Goal: Task Accomplishment & Management: Use online tool/utility

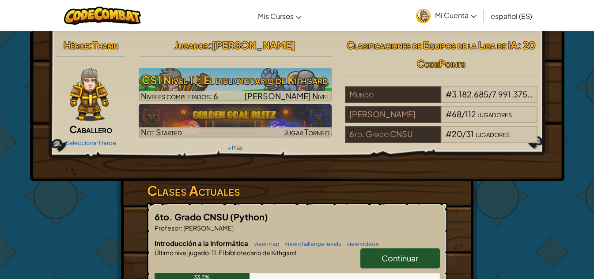
click at [239, 67] on div "Jugador : [PERSON_NAME] CS1 Nivel 11: El bibliotecario de Kithgard Niveles comp…" at bounding box center [235, 95] width 206 height 119
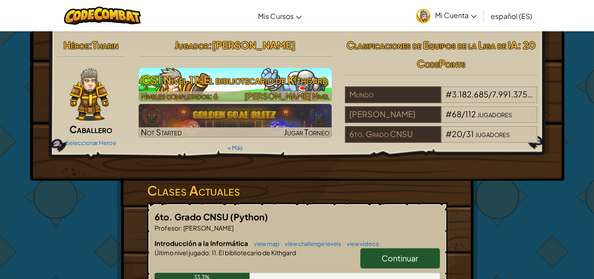
click at [244, 72] on h3 "CS1 Nivel 11: El bibliotecario de Kithgard" at bounding box center [235, 80] width 193 height 20
select select "es-ES"
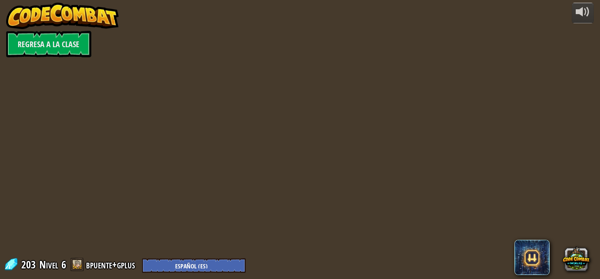
select select "es-ES"
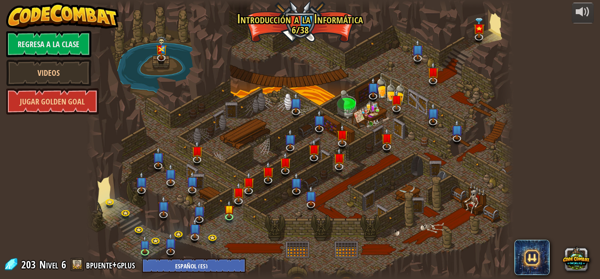
select select "es-ES"
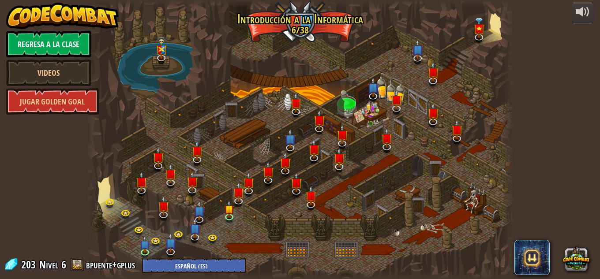
select select "es-ES"
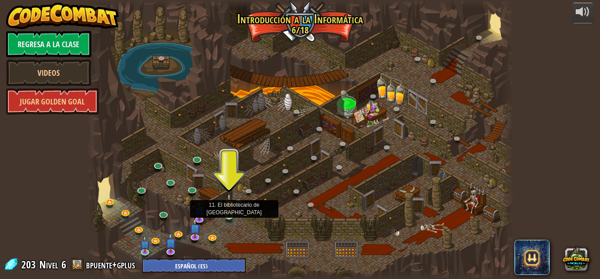
click at [230, 215] on img at bounding box center [229, 204] width 10 height 23
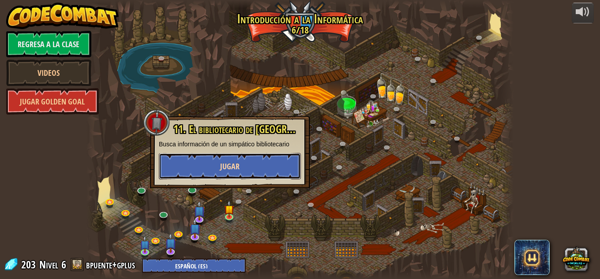
click at [240, 160] on button "Jugar" at bounding box center [230, 166] width 142 height 26
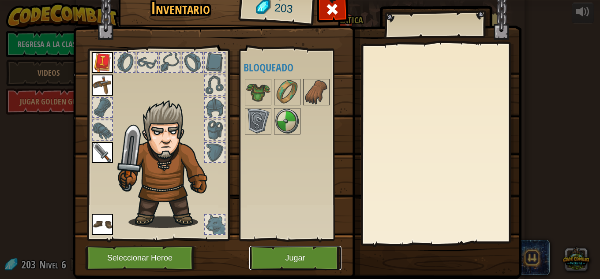
click at [303, 260] on button "Jugar" at bounding box center [295, 258] width 92 height 24
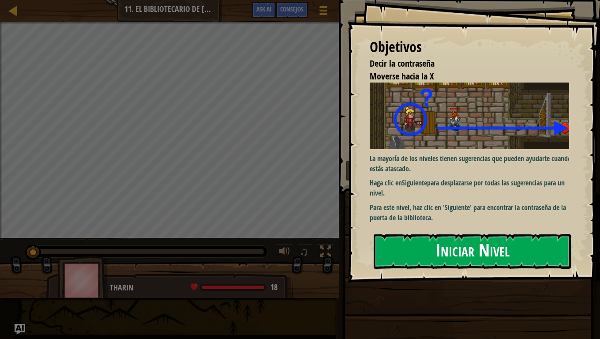
click at [512, 256] on button "Iniciar Nivel" at bounding box center [472, 251] width 197 height 35
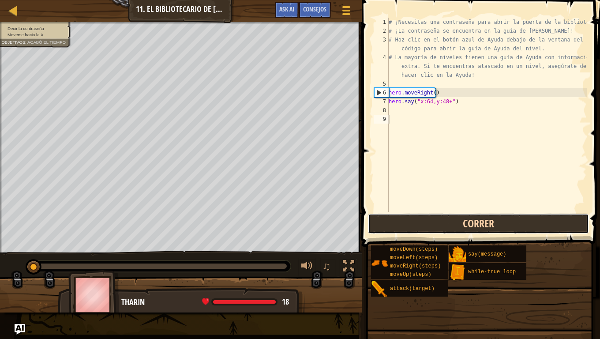
click at [428, 224] on button "Correr" at bounding box center [478, 224] width 221 height 20
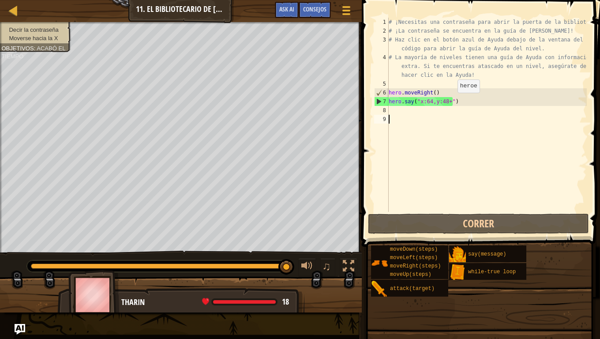
click at [450, 101] on div "# ¡Necesitas una contraseña para abrir la puerta de la biblioteca! # ¡La contra…" at bounding box center [487, 124] width 200 height 212
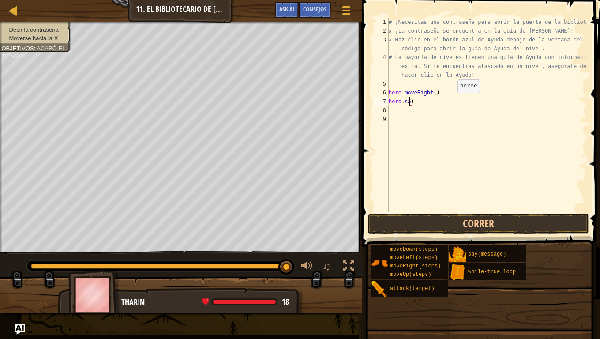
type textarea ")"
click at [449, 102] on div "# ¡Necesitas una contraseña para abrir la puerta de la biblioteca! # ¡La contra…" at bounding box center [487, 124] width 200 height 212
type textarea "H"
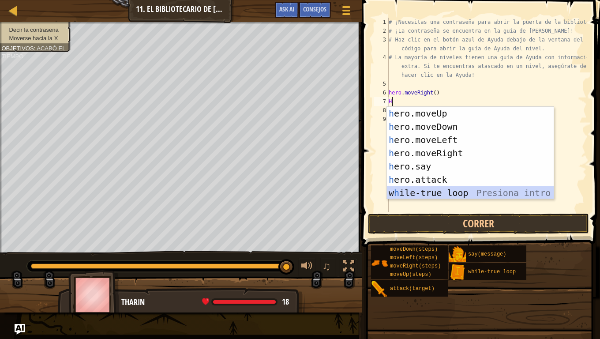
click at [436, 191] on div "h ero.moveUp Presiona intro h ero.moveDown Presiona intro h ero.moveLeft Presio…" at bounding box center [470, 166] width 167 height 119
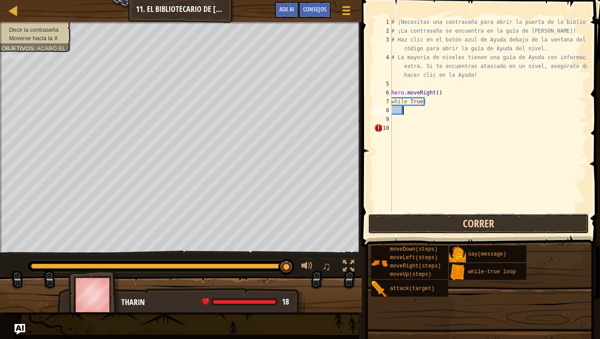
click at [423, 219] on button "Correr" at bounding box center [478, 224] width 221 height 20
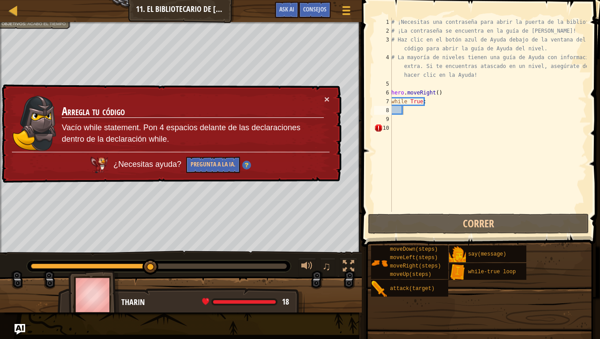
click at [319, 93] on div "× Arregla tu código Vacío while statement. Pon 4 espacios delante de las declar…" at bounding box center [171, 133] width 342 height 99
click at [325, 98] on button "×" at bounding box center [326, 98] width 5 height 9
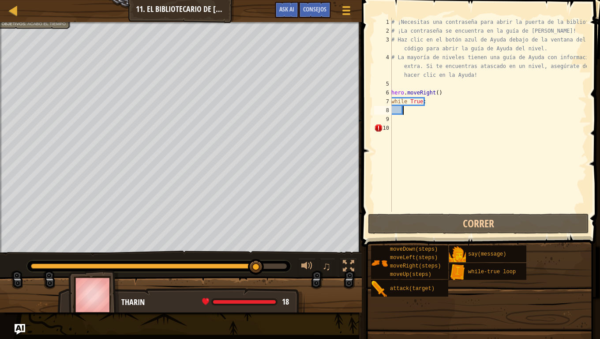
click at [437, 106] on div "# ¡Necesitas una contraseña para abrir la puerta de la biblioteca! # ¡La contra…" at bounding box center [488, 124] width 197 height 212
click at [435, 105] on div "# ¡Necesitas una contraseña para abrir la puerta de la biblioteca! # ¡La contra…" at bounding box center [488, 124] width 197 height 212
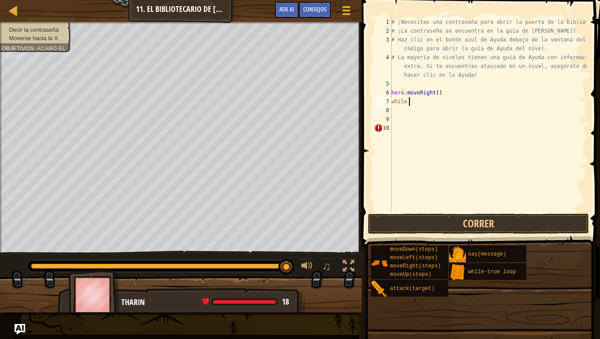
type textarea "w"
type textarea "H"
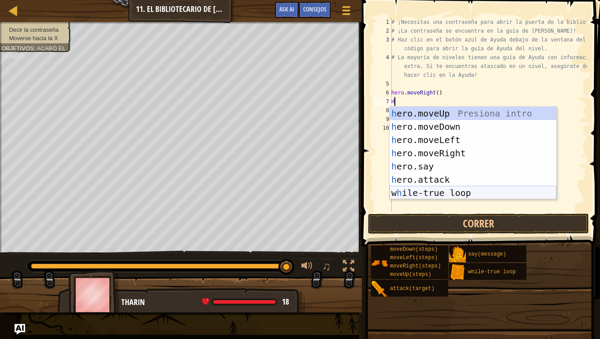
click at [416, 192] on div "h ero.moveUp Presiona intro h ero.moveDown Presiona intro h ero.moveLeft Presio…" at bounding box center [473, 166] width 167 height 119
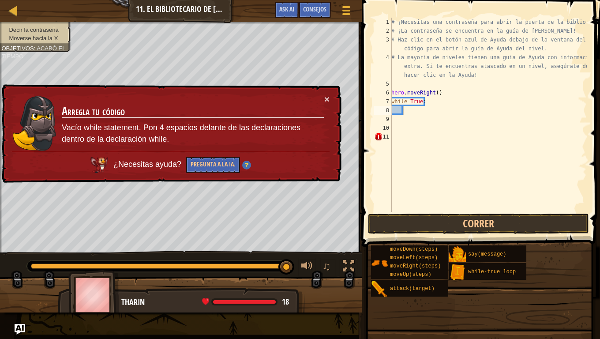
click at [341, 93] on div "× Arregla tu código Vacío while statement. Pon 4 espacios delante de las declar…" at bounding box center [171, 133] width 342 height 99
click at [327, 98] on button "×" at bounding box center [326, 98] width 5 height 9
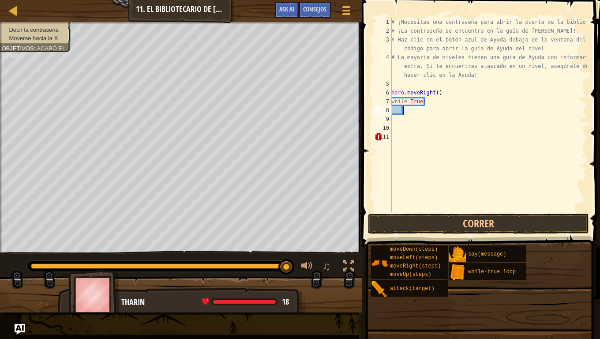
click at [425, 102] on div "# ¡Necesitas una contraseña para abrir la puerta de la biblioteca! # ¡La contra…" at bounding box center [488, 124] width 197 height 212
type textarea "w"
type textarea "H"
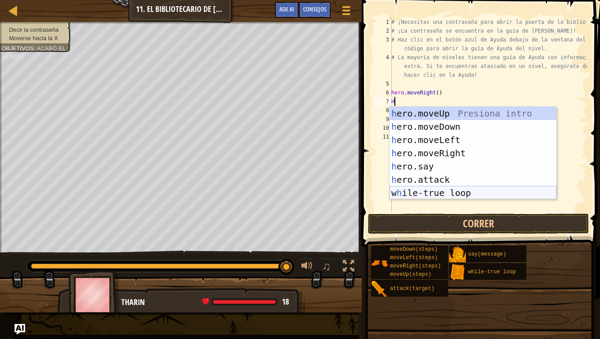
click at [421, 187] on div "h ero.moveUp Presiona intro h ero.moveDown Presiona intro h ero.moveLeft Presio…" at bounding box center [473, 166] width 167 height 119
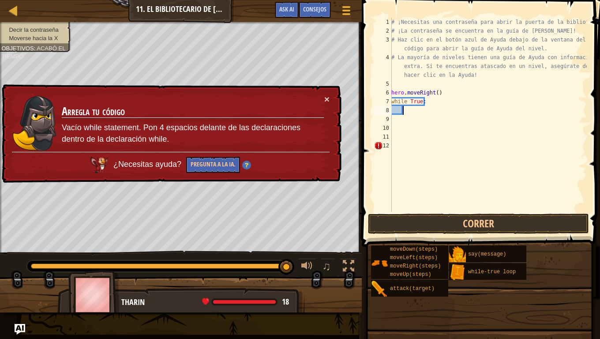
click at [440, 111] on div "# ¡Necesitas una contraseña para abrir la puerta de la biblioteca! # ¡La contra…" at bounding box center [488, 124] width 197 height 212
click at [440, 105] on div "# ¡Necesitas una contraseña para abrir la puerta de la biblioteca! # ¡La contra…" at bounding box center [488, 124] width 197 height 212
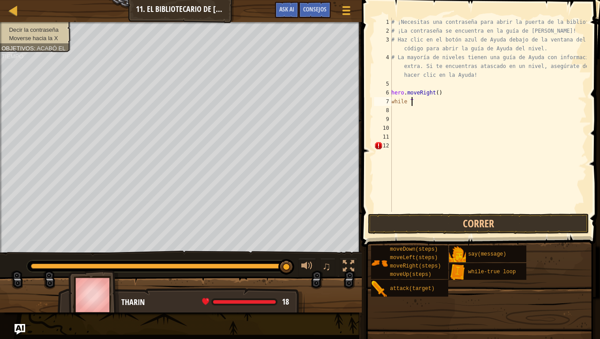
type textarea "w"
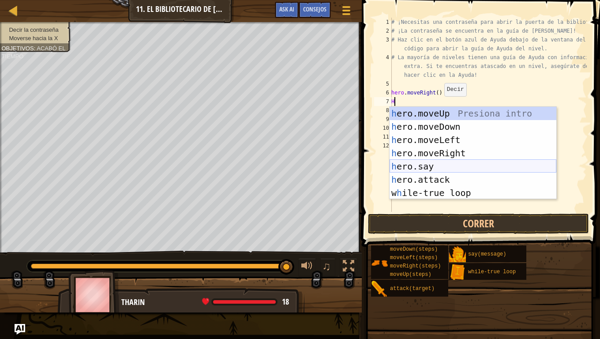
click at [403, 168] on div "h ero.moveUp Presiona intro h ero.moveDown Presiona intro h ero.moveLeft Presio…" at bounding box center [473, 166] width 167 height 119
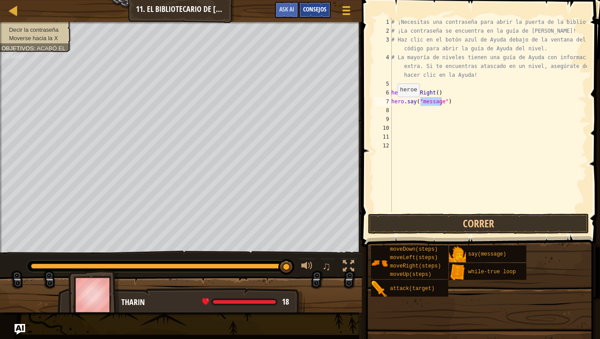
click at [326, 11] on span "Consejos" at bounding box center [314, 9] width 23 height 8
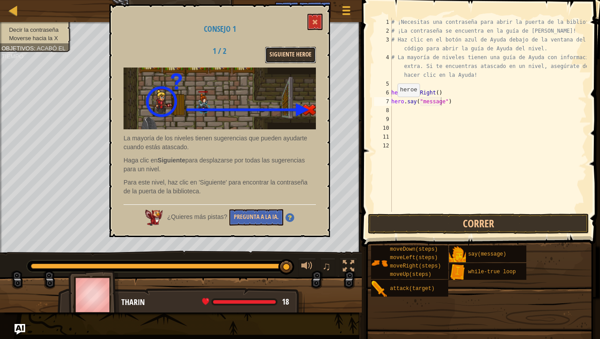
click at [304, 50] on button "Siguiente Heroe" at bounding box center [290, 55] width 51 height 16
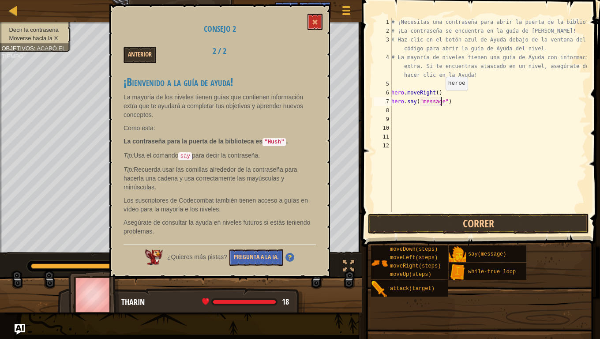
click at [441, 99] on div "# ¡Necesitas una contraseña para abrir la puerta de la biblioteca! # ¡La contra…" at bounding box center [488, 124] width 197 height 212
type textarea "hero.say("hush")"
click at [455, 220] on button "Correr" at bounding box center [478, 224] width 221 height 20
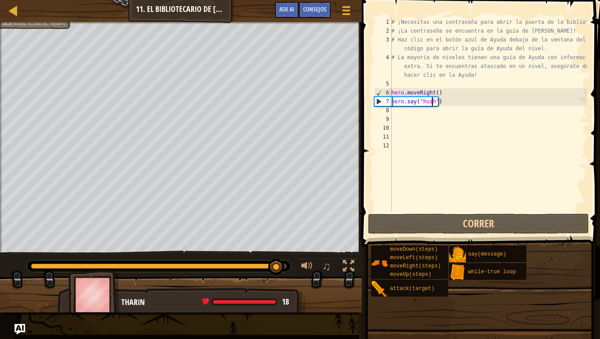
click at [408, 118] on div "# ¡Necesitas una contraseña para abrir la puerta de la biblioteca! # ¡La contra…" at bounding box center [488, 124] width 197 height 212
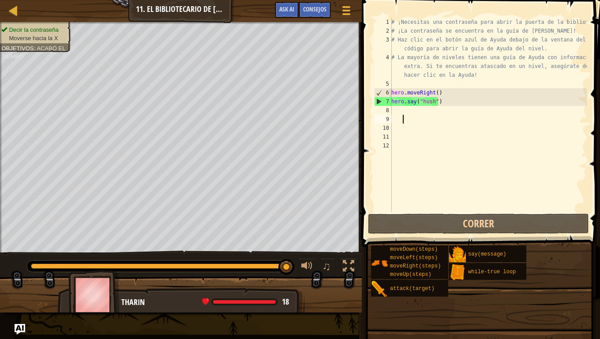
scroll to position [4, 0]
click at [409, 112] on div "# ¡Necesitas una contraseña para abrir la puerta de la biblioteca! # ¡La contra…" at bounding box center [488, 124] width 197 height 212
type textarea "h"
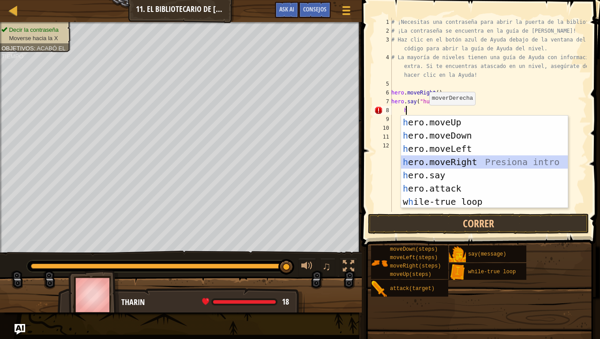
click at [453, 161] on div "h ero.moveUp Presiona intro h ero.moveDown Presiona intro h ero.moveLeft Presio…" at bounding box center [484, 175] width 167 height 119
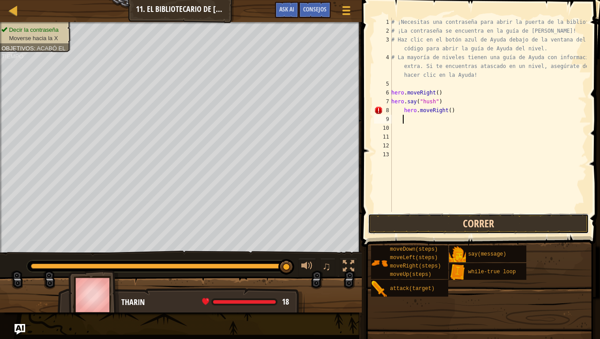
click at [452, 222] on button "Correr" at bounding box center [478, 224] width 221 height 20
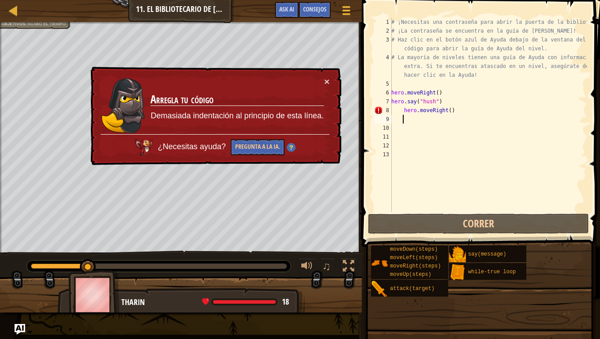
click at [473, 109] on div "# ¡Necesitas una contraseña para abrir la puerta de la biblioteca! # ¡La contra…" at bounding box center [488, 124] width 197 height 212
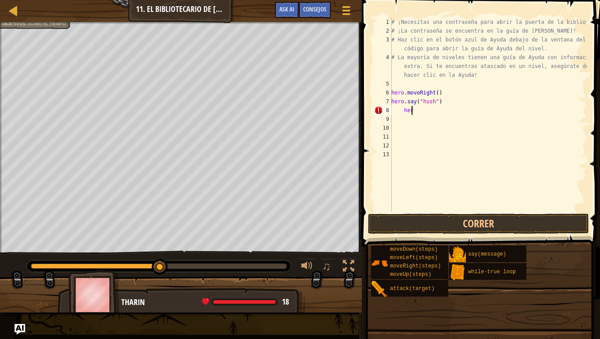
type textarea "h"
click at [394, 113] on div "# ¡Necesitas una contraseña para abrir la puerta de la biblioteca! # ¡La contra…" at bounding box center [488, 124] width 197 height 212
click at [393, 113] on div "# ¡Necesitas una contraseña para abrir la puerta de la biblioteca! # ¡La contra…" at bounding box center [488, 124] width 197 height 212
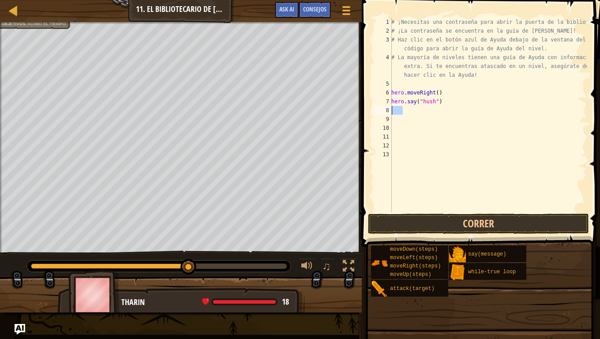
type textarea "h"
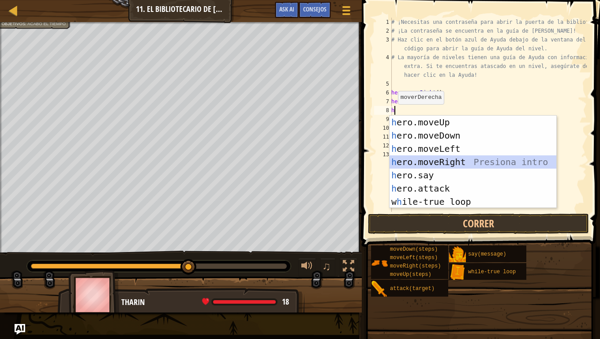
click at [428, 159] on div "h ero.moveUp Presiona intro h ero.moveDown Presiona intro h ero.moveLeft Presio…" at bounding box center [473, 175] width 167 height 119
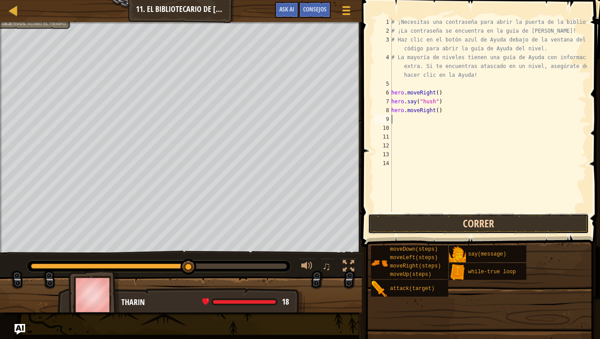
click at [449, 232] on button "Correr" at bounding box center [478, 224] width 221 height 20
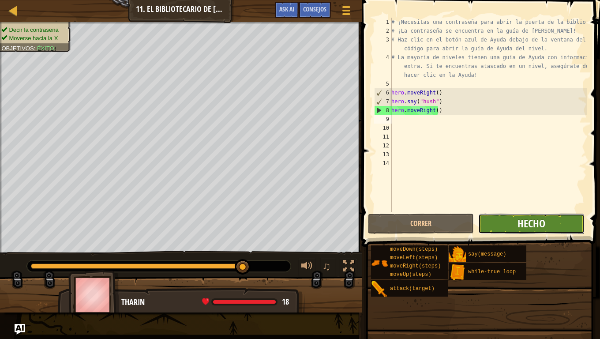
drag, startPoint x: 518, startPoint y: 232, endPoint x: 520, endPoint y: 226, distance: 5.9
click at [520, 226] on button "Hecho" at bounding box center [531, 224] width 106 height 20
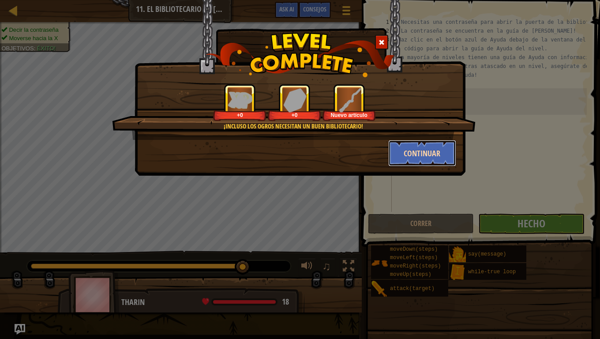
click at [414, 150] on button "Continuar" at bounding box center [422, 153] width 68 height 26
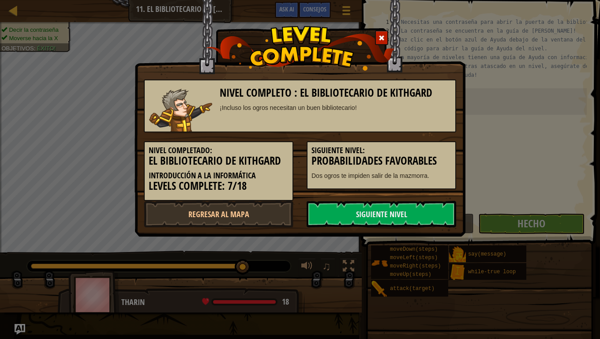
click at [414, 150] on h5 "Siguiente nivel:" at bounding box center [382, 150] width 140 height 9
click at [386, 208] on link "Siguiente nivel" at bounding box center [382, 214] width 150 height 26
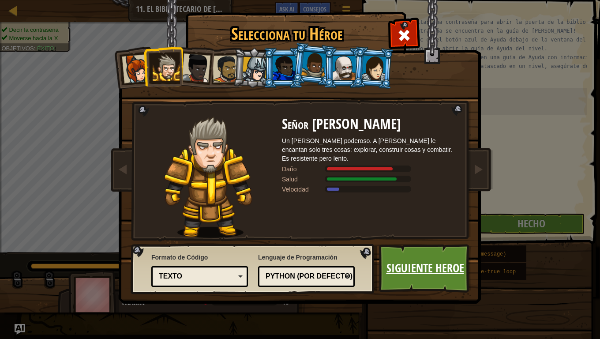
click at [405, 264] on link "Siguiente Heroe" at bounding box center [425, 268] width 92 height 49
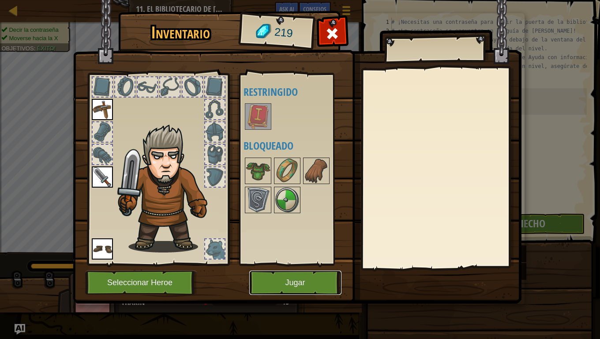
click at [292, 279] on button "Jugar" at bounding box center [295, 283] width 92 height 24
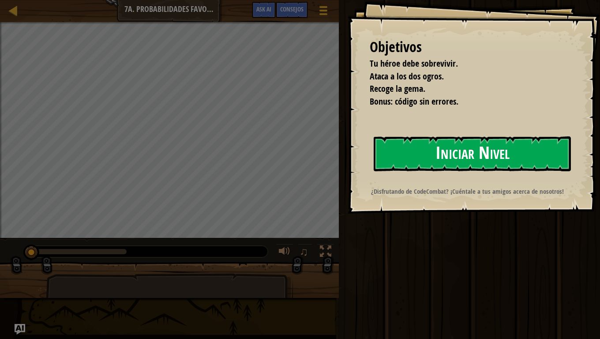
click at [493, 163] on button "Iniciar Nivel" at bounding box center [472, 153] width 197 height 35
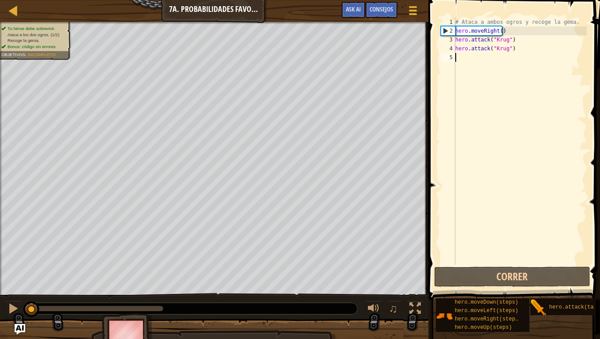
click at [461, 60] on div "# Ataca a ambos ogros y recoge la [PERSON_NAME]. hero . moveRight ( ) hero . at…" at bounding box center [520, 150] width 133 height 265
click at [479, 55] on div "# Ataca a ambos ogros y recoge la [PERSON_NAME]. hero . moveRight ( ) hero . at…" at bounding box center [520, 150] width 133 height 265
type textarea "h"
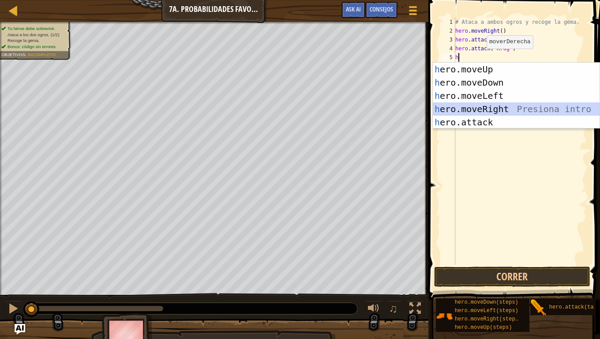
click at [480, 108] on div "h ero.moveUp Presiona intro h ero.moveDown Presiona intro h ero.moveLeft Presio…" at bounding box center [516, 109] width 167 height 93
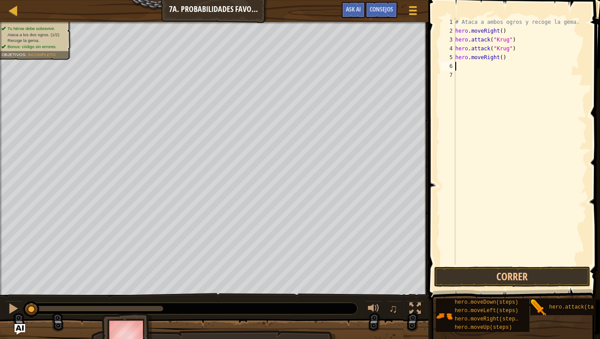
type textarea "h"
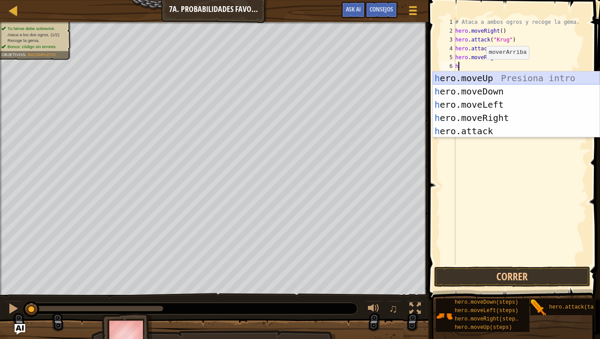
click at [475, 80] on div "h ero.moveUp Presiona intro h ero.moveDown Presiona intro h ero.moveLeft Presio…" at bounding box center [516, 117] width 167 height 93
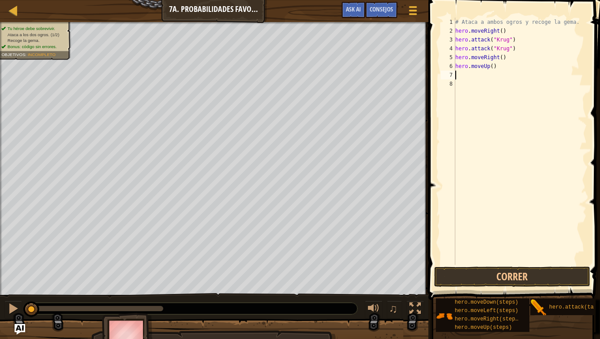
click at [474, 79] on div "# Ataca a ambos ogros y recoge la [PERSON_NAME]. hero . moveRight ( ) hero . at…" at bounding box center [520, 150] width 133 height 265
drag, startPoint x: 472, startPoint y: 75, endPoint x: 432, endPoint y: 64, distance: 41.2
click at [432, 64] on div "1 2 3 4 5 6 7 8 # Ataca a ambos ogros y recoge la [PERSON_NAME]. hero . moveRig…" at bounding box center [513, 167] width 174 height 326
type textarea "hero.moveUp()"
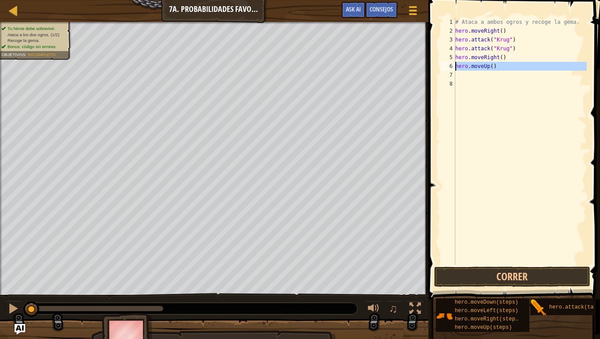
click at [456, 74] on div "# Ataca a ambos ogros y recoge la [PERSON_NAME]. hero . moveRight ( ) hero . at…" at bounding box center [520, 141] width 133 height 247
click at [456, 74] on div "# Ataca a ambos ogros y recoge la [PERSON_NAME]. hero . moveRight ( ) hero . at…" at bounding box center [520, 150] width 133 height 265
type textarea "h"
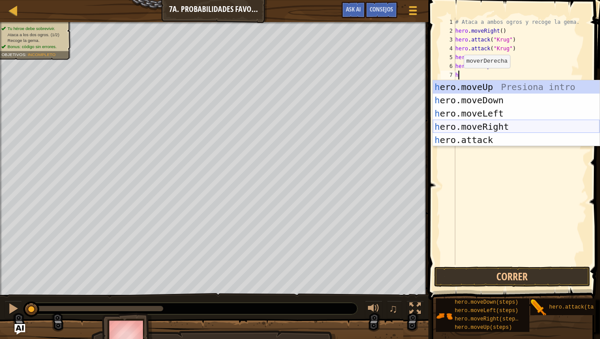
click at [464, 122] on div "h ero.moveUp Presiona intro h ero.moveDown Presiona intro h ero.moveLeft Presio…" at bounding box center [516, 126] width 167 height 93
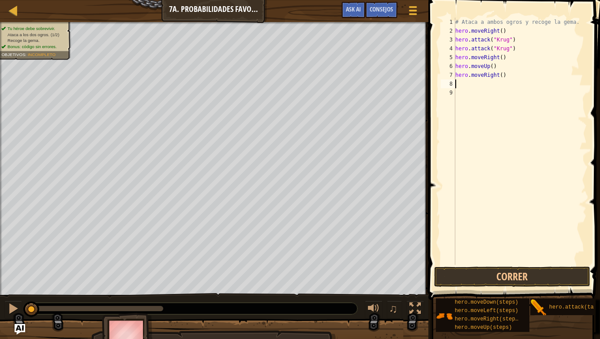
click at [474, 82] on div "# Ataca a ambos ogros y recoge la [PERSON_NAME]. hero . moveRight ( ) hero . at…" at bounding box center [520, 150] width 133 height 265
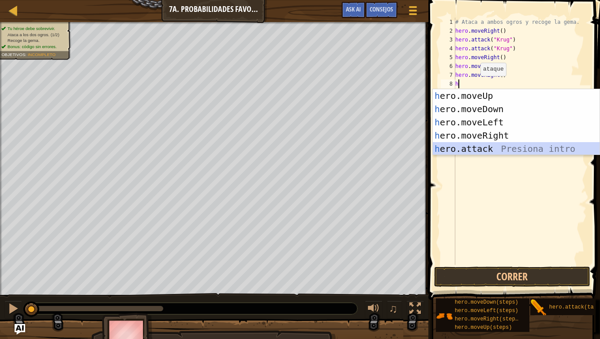
click at [458, 147] on div "h ero.moveUp Presiona intro h ero.moveDown Presiona intro h ero.moveLeft Presio…" at bounding box center [516, 135] width 167 height 93
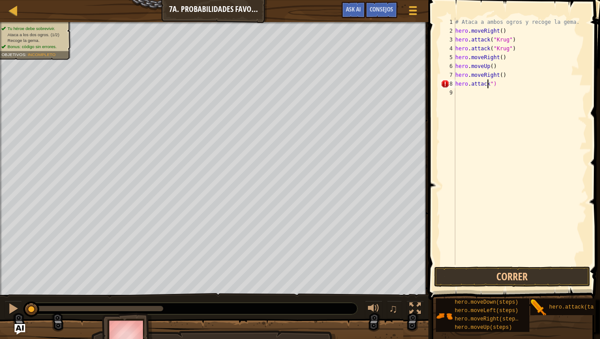
click at [510, 86] on div "# Ataca a ambos ogros y recoge la [PERSON_NAME]. hero . moveRight ( ) hero . at…" at bounding box center [520, 150] width 133 height 265
type textarea "h"
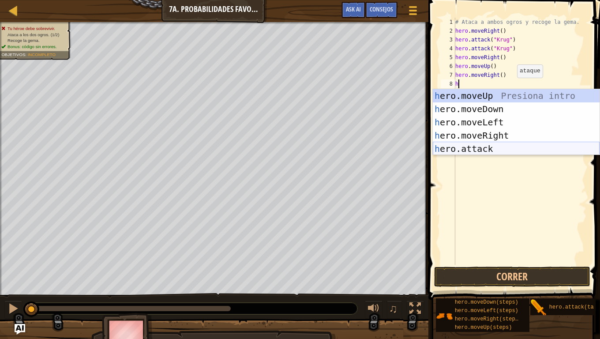
click at [494, 144] on div "h ero.moveUp Presiona intro h ero.moveDown Presiona intro h ero.moveLeft Presio…" at bounding box center [516, 135] width 167 height 93
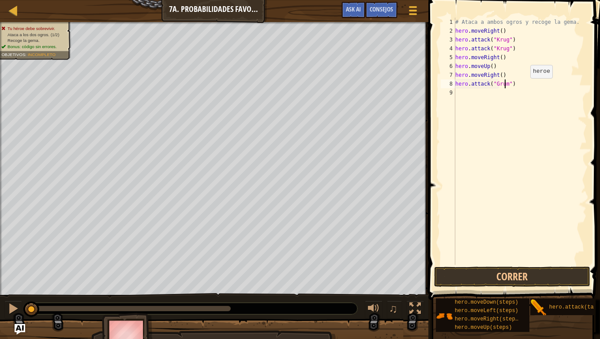
scroll to position [4, 4]
type textarea "hero.attack("Grump")"
click at [481, 91] on div "# Ataca a ambos ogros y recoge la [PERSON_NAME]. hero . moveRight ( ) hero . at…" at bounding box center [520, 150] width 133 height 265
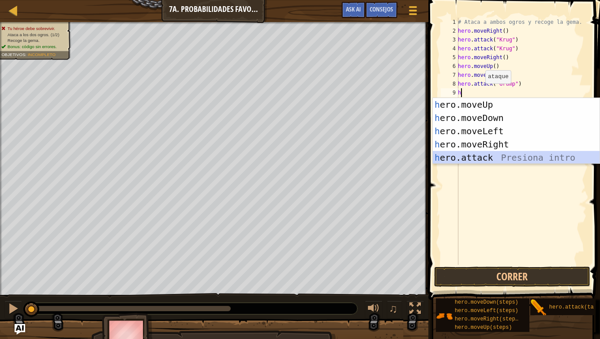
click at [483, 162] on div "h ero.moveUp Presiona intro h ero.moveDown Presiona intro h ero.moveLeft Presio…" at bounding box center [516, 144] width 167 height 93
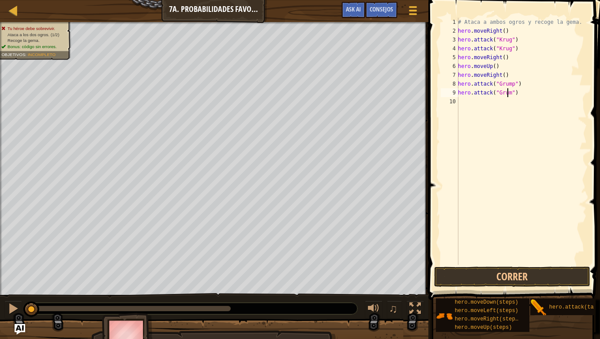
scroll to position [4, 4]
type textarea "hero.attack("Grump")"
click at [485, 101] on div "# Ataca a ambos ogros y recoge la [PERSON_NAME]. hero . moveRight ( ) hero . at…" at bounding box center [521, 150] width 131 height 265
type textarea "h"
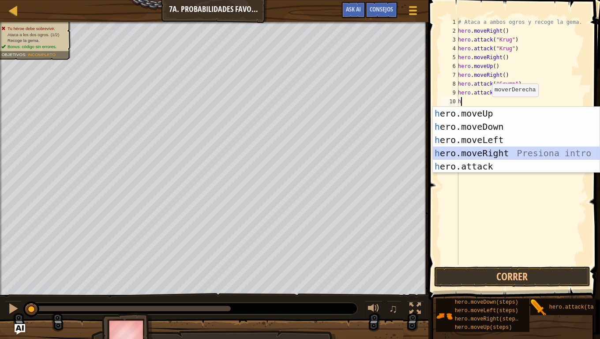
click at [493, 154] on div "h ero.moveUp Presiona intro h ero.moveDown Presiona intro h ero.moveLeft Presio…" at bounding box center [516, 153] width 167 height 93
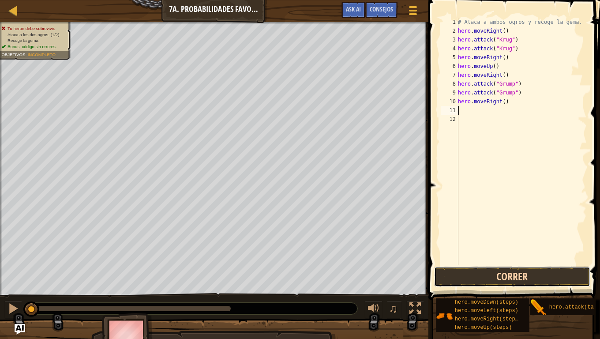
click at [524, 271] on button "Correr" at bounding box center [512, 277] width 156 height 20
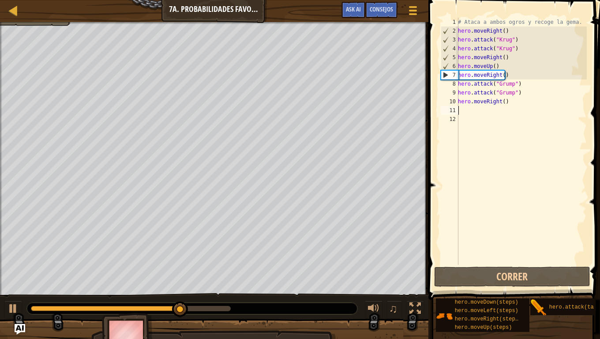
click at [516, 78] on div "# Ataca a ambos ogros y recoge la [PERSON_NAME]. hero . moveRight ( ) hero . at…" at bounding box center [521, 150] width 131 height 265
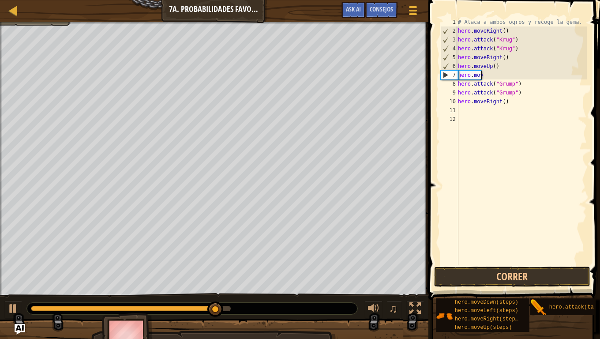
type textarea "h"
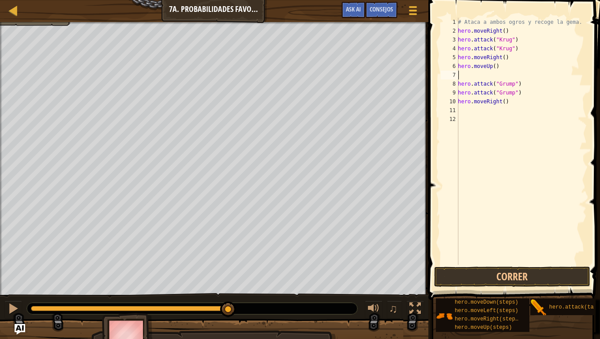
type textarea "h"
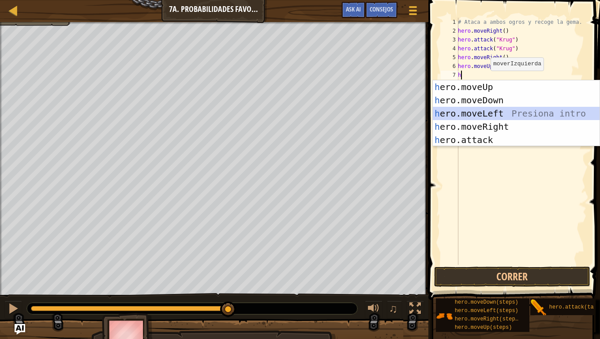
click at [489, 115] on div "h ero.moveUp Presiona intro h ero.moveDown Presiona intro h ero.moveLeft Presio…" at bounding box center [516, 126] width 167 height 93
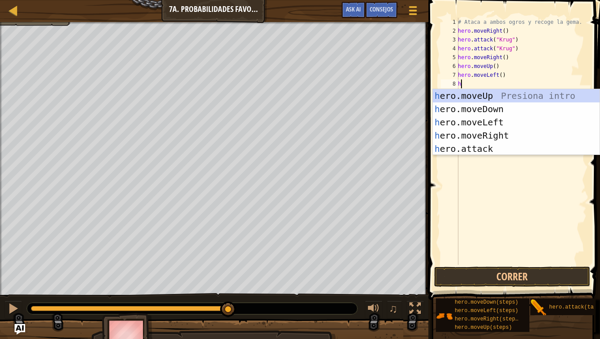
type textarea "h"
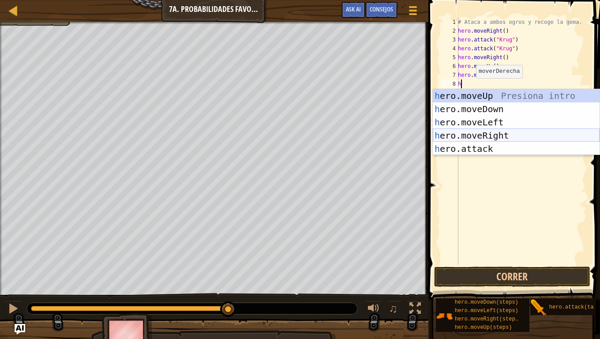
click at [477, 133] on div "h ero.moveUp Presiona intro h ero.moveDown Presiona intro h ero.moveLeft Presio…" at bounding box center [516, 135] width 167 height 93
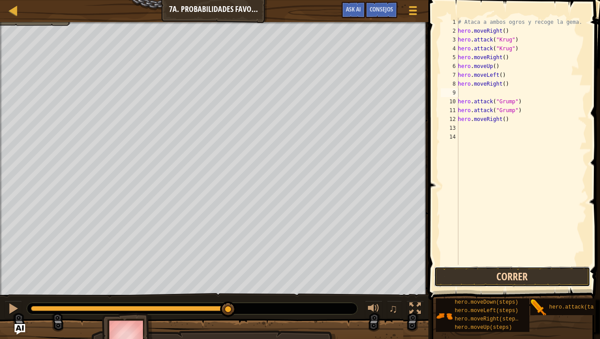
click at [473, 274] on button "Correr" at bounding box center [512, 277] width 156 height 20
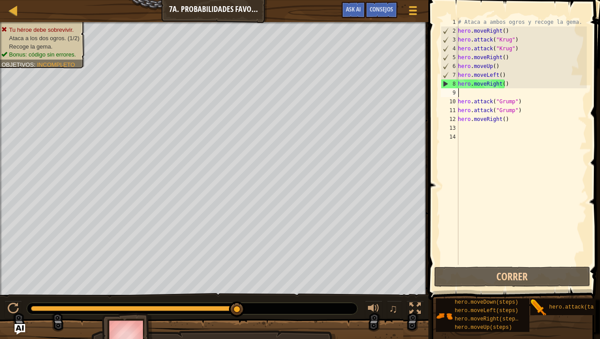
click at [466, 94] on div "# Ataca a ambos ogros y recoge la [PERSON_NAME]. hero . moveRight ( ) hero . at…" at bounding box center [521, 150] width 131 height 265
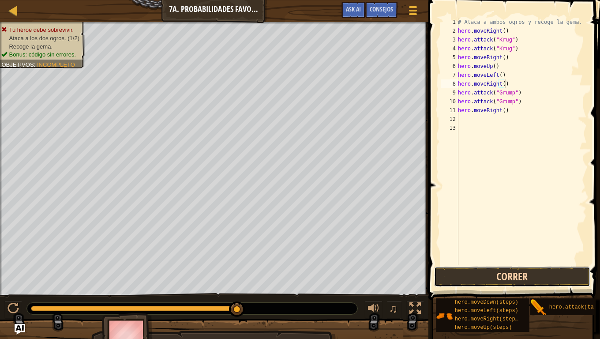
click at [471, 272] on button "Correr" at bounding box center [512, 277] width 156 height 20
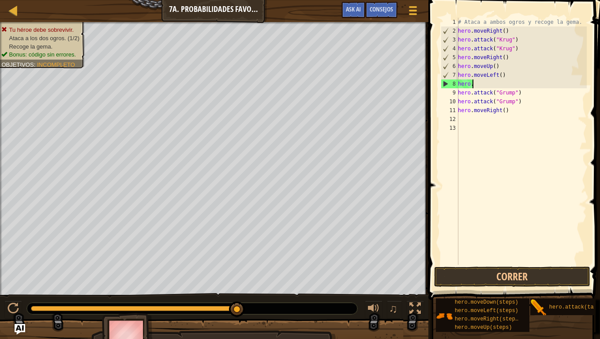
type textarea "h"
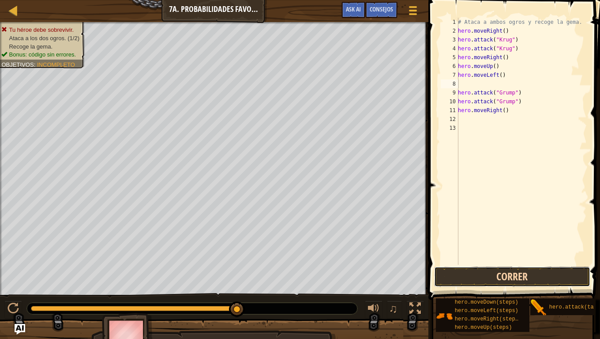
click at [465, 268] on button "Correr" at bounding box center [512, 277] width 156 height 20
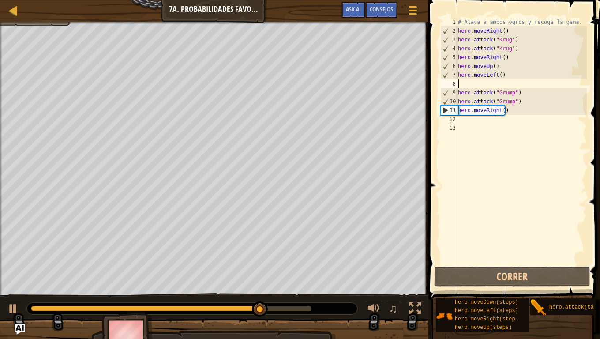
click at [520, 114] on div "# Ataca a ambos ogros y recoge la [PERSON_NAME]. hero . moveRight ( ) hero . at…" at bounding box center [521, 150] width 131 height 265
click at [519, 110] on div "# Ataca a ambos ogros y recoge la [PERSON_NAME]. hero . moveRight ( ) hero . at…" at bounding box center [521, 150] width 131 height 265
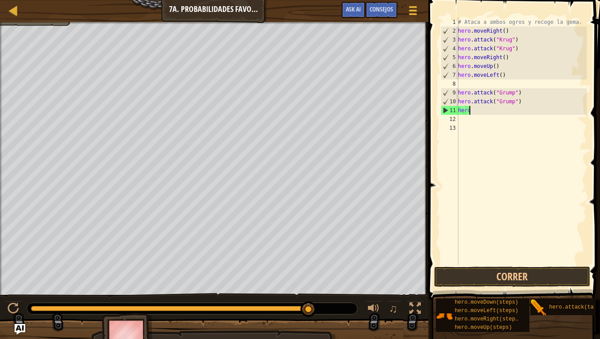
type textarea "h"
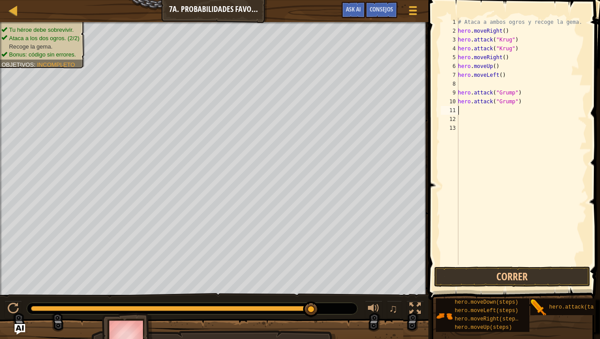
type textarea "h"
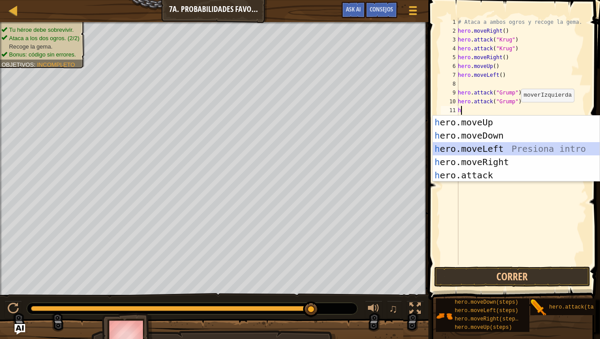
click at [491, 149] on div "h ero.moveUp Presiona intro h ero.moveDown Presiona intro h ero.moveLeft Presio…" at bounding box center [516, 162] width 167 height 93
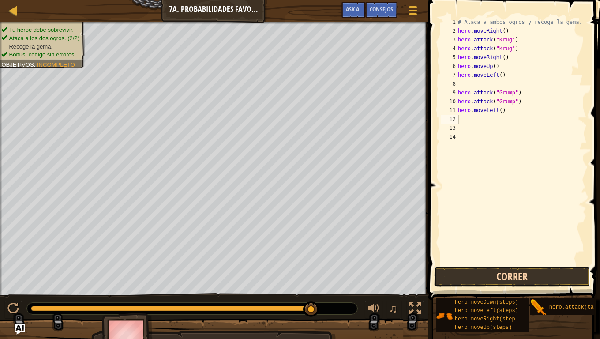
click at [480, 279] on button "Correr" at bounding box center [512, 277] width 156 height 20
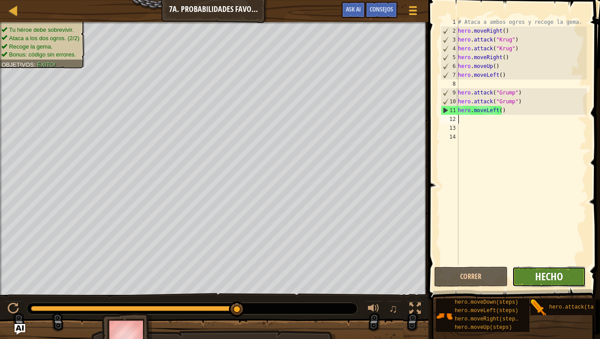
click at [547, 277] on span "Hecho" at bounding box center [549, 276] width 28 height 14
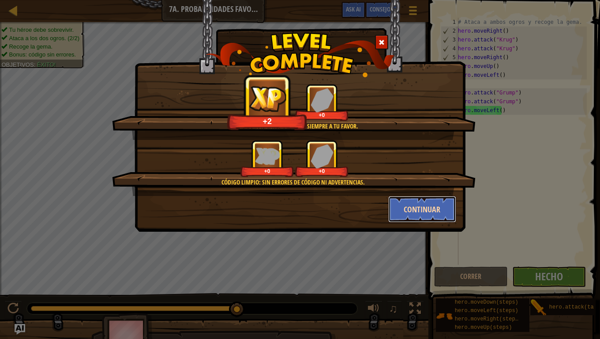
click at [434, 204] on button "Continuar" at bounding box center [422, 209] width 68 height 26
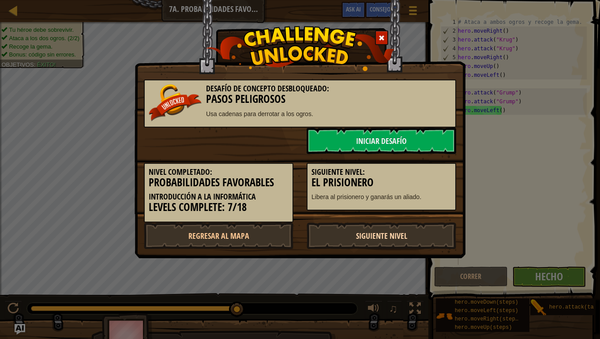
click at [405, 239] on link "Siguiente nivel" at bounding box center [382, 235] width 150 height 26
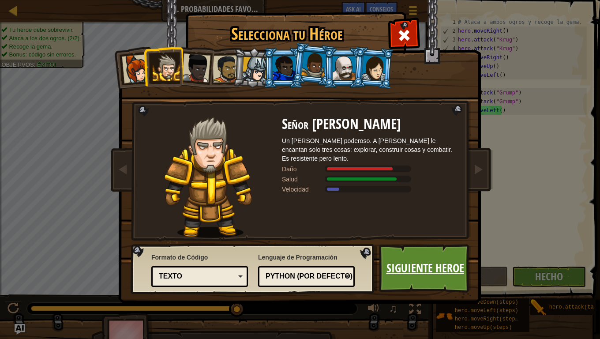
click at [404, 262] on link "Siguiente Heroe" at bounding box center [425, 268] width 92 height 49
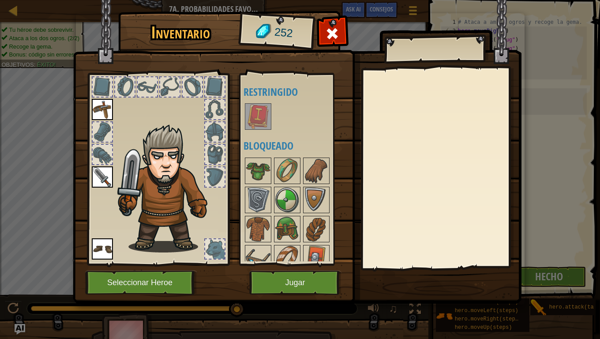
click at [263, 103] on div at bounding box center [258, 116] width 26 height 26
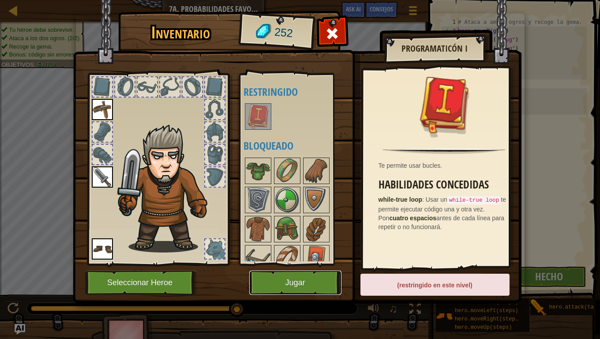
click at [293, 273] on button "Jugar" at bounding box center [295, 283] width 92 height 24
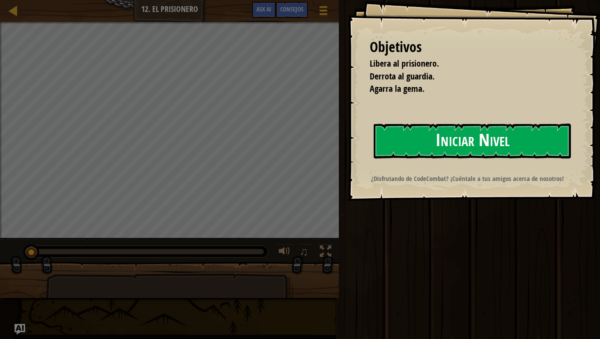
click at [464, 135] on button "Iniciar Nivel" at bounding box center [472, 141] width 197 height 35
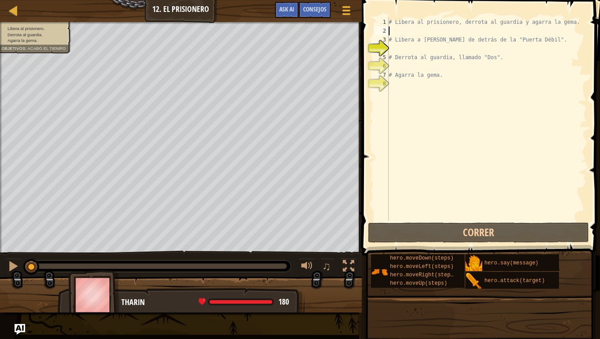
click at [403, 32] on div "# Libera al prisionero, derrota [PERSON_NAME] y agarra la [PERSON_NAME]. # Libe…" at bounding box center [487, 128] width 200 height 221
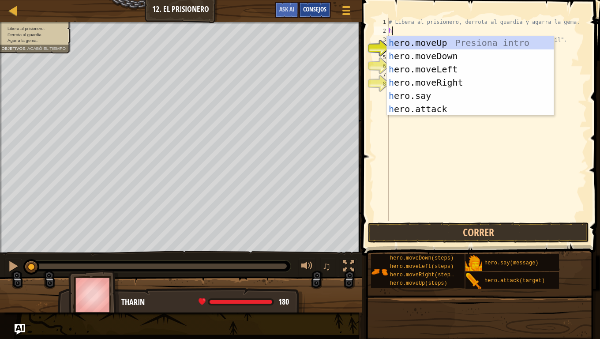
type textarea "h"
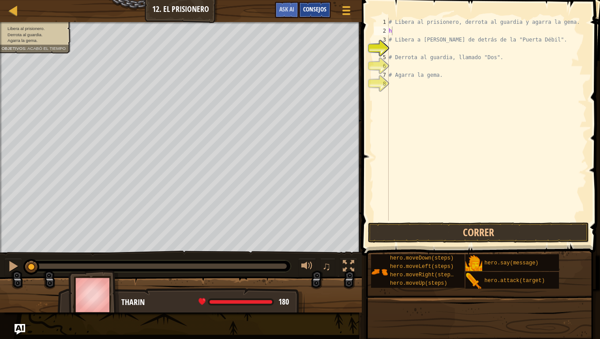
click at [324, 7] on span "Consejos" at bounding box center [314, 9] width 23 height 8
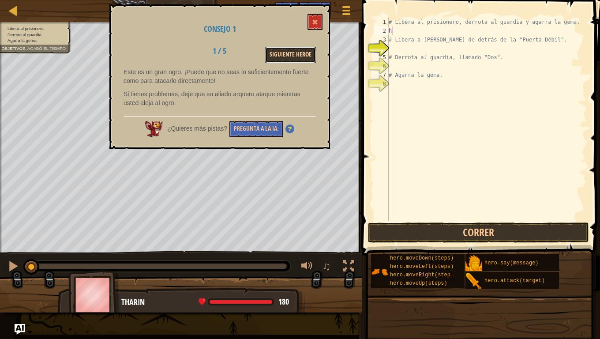
click at [297, 56] on button "Siguiente Heroe" at bounding box center [290, 55] width 51 height 16
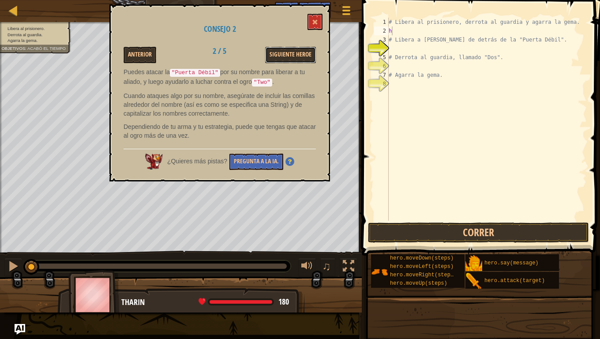
click at [297, 56] on button "Siguiente Heroe" at bounding box center [290, 55] width 51 height 16
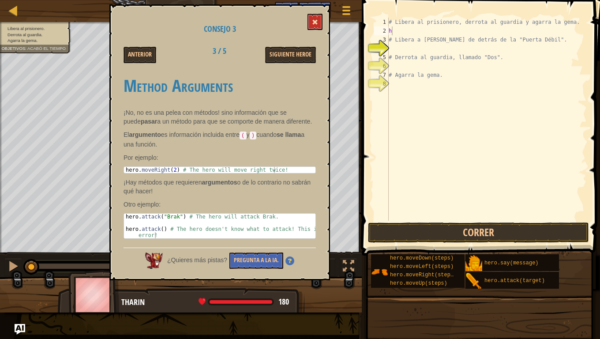
drag, startPoint x: 315, startPoint y: 5, endPoint x: 315, endPoint y: 19, distance: 14.1
click at [315, 13] on div "Consejo 3 Anterior 3 / 5 Siguiente Heroe Method Arguments ¡No, no es una pelea …" at bounding box center [219, 142] width 221 height 276
click at [308, 34] on div "Consejo 3 Anterior 3 / 5 Siguiente Heroe Method Arguments ¡No, no es una pelea …" at bounding box center [219, 142] width 221 height 276
click at [317, 28] on button at bounding box center [315, 22] width 15 height 16
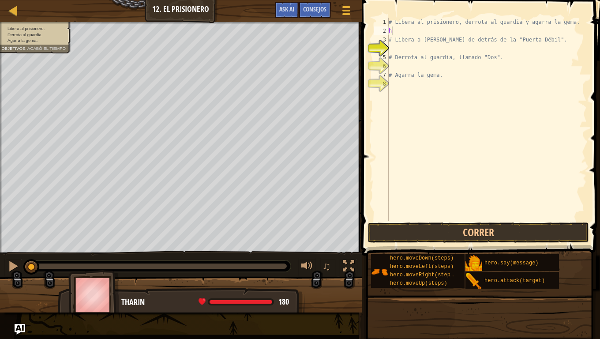
click at [432, 222] on span at bounding box center [481, 115] width 245 height 282
click at [432, 225] on button "Correr" at bounding box center [478, 232] width 221 height 20
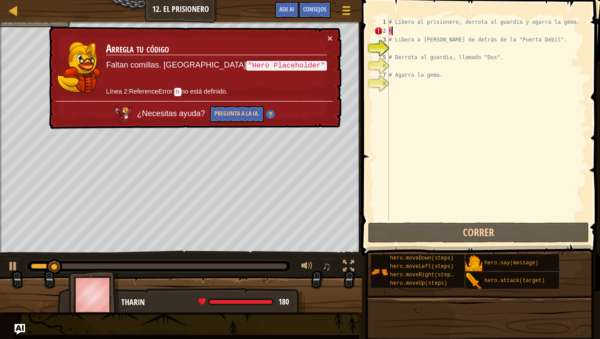
click at [326, 40] on td "Arregla tu código Faltan comillas. Prueba "Hero Placeholder" Línea 2:ReferenceE…" at bounding box center [216, 68] width 222 height 68
click at [327, 38] on button "×" at bounding box center [329, 38] width 5 height 9
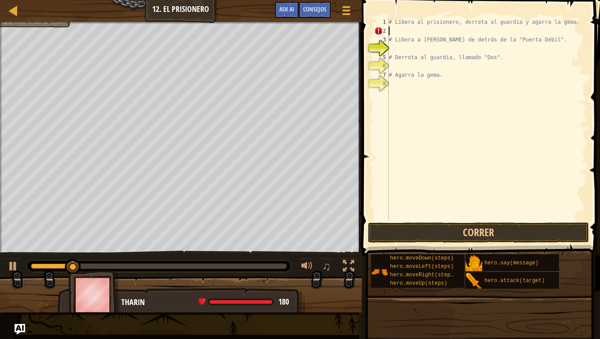
type textarea "h"
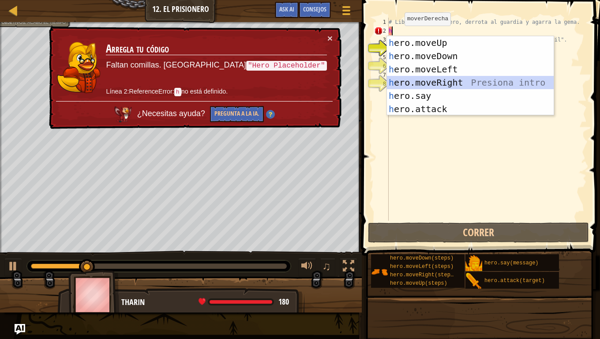
click at [403, 80] on div "h ero.moveUp Presiona intro h ero.moveDown Presiona intro h ero.moveLeft Presio…" at bounding box center [470, 89] width 167 height 106
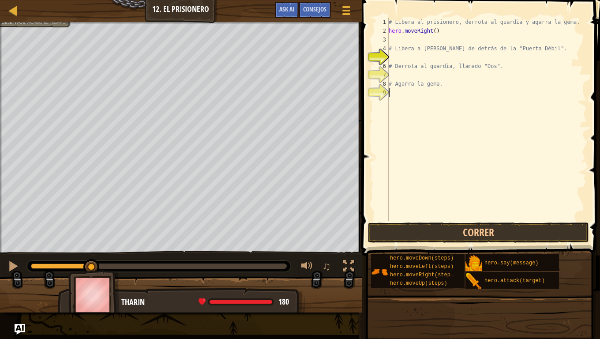
click at [424, 216] on div "# Libera al prisionero, derrota [PERSON_NAME] y agarra la [PERSON_NAME]. hero .…" at bounding box center [487, 128] width 200 height 221
click at [427, 228] on button "Correr" at bounding box center [478, 232] width 221 height 20
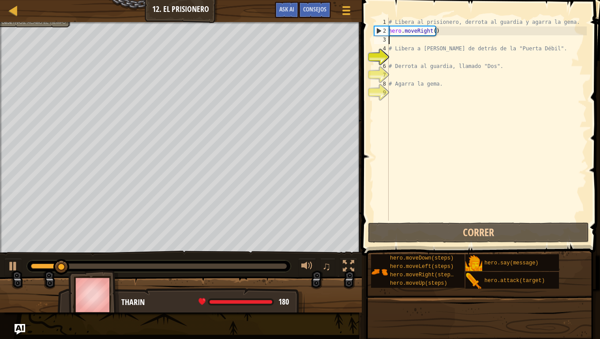
click at [417, 38] on div "# Libera al prisionero, derrota [PERSON_NAME] y agarra la [PERSON_NAME]. hero .…" at bounding box center [487, 128] width 200 height 221
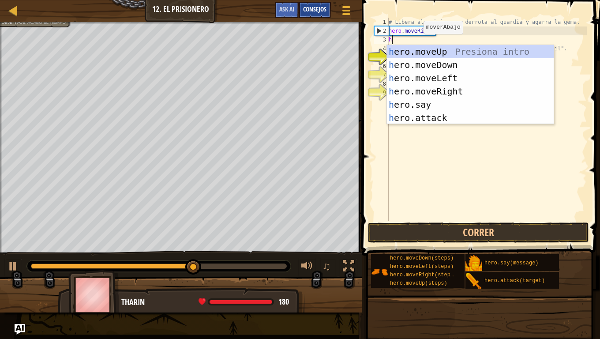
type textarea "h"
click at [315, 6] on span "Consejos" at bounding box center [314, 9] width 23 height 8
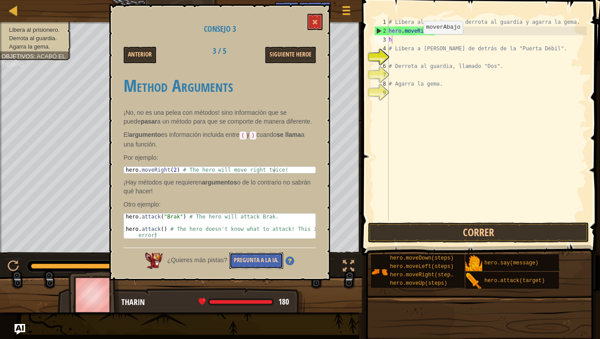
click at [270, 255] on button "Pregunta a la IA." at bounding box center [256, 260] width 54 height 16
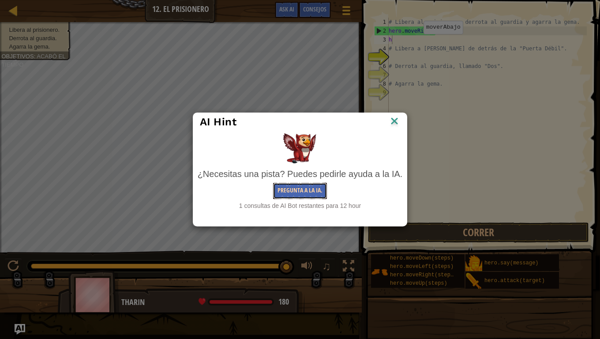
click at [304, 194] on button "Pregunta a la IA." at bounding box center [300, 191] width 54 height 16
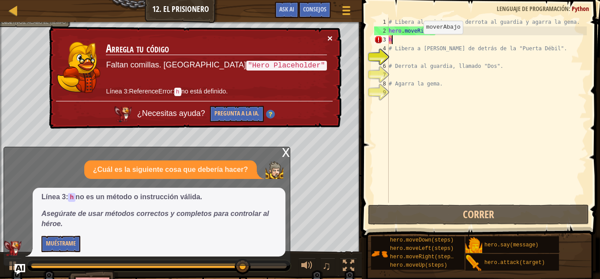
click at [329, 38] on button "×" at bounding box center [329, 38] width 5 height 9
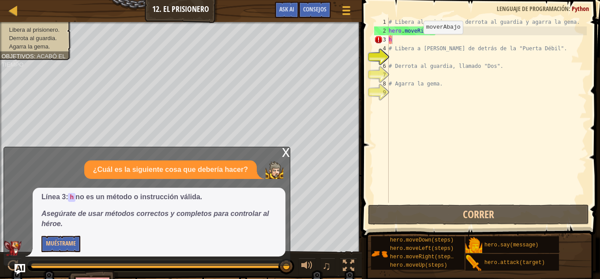
click at [351, 256] on div "♫" at bounding box center [181, 264] width 362 height 26
click at [340, 262] on button at bounding box center [349, 267] width 18 height 18
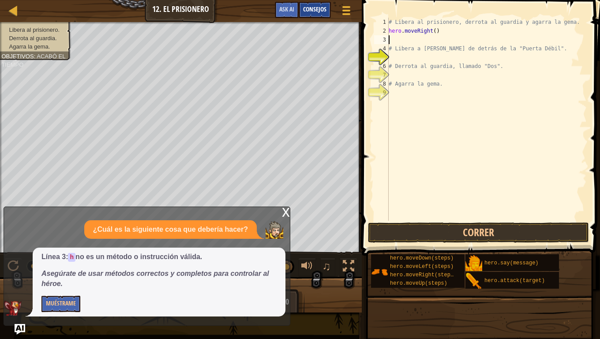
click at [308, 5] on div "Consejos" at bounding box center [315, 10] width 32 height 16
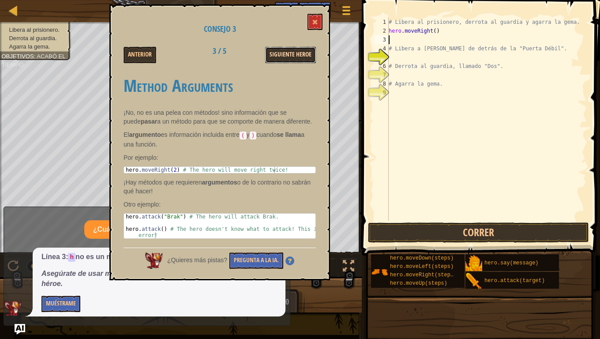
click at [278, 54] on button "Siguiente Heroe" at bounding box center [290, 55] width 51 height 16
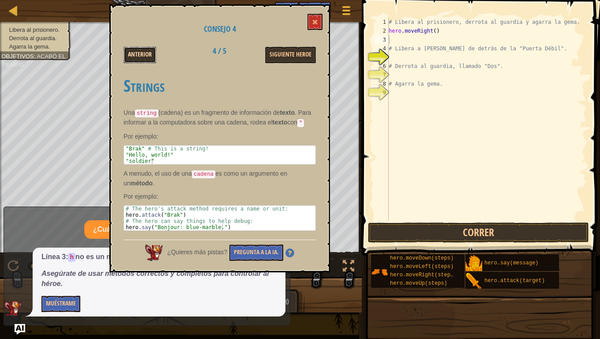
click at [135, 53] on button "Anterior" at bounding box center [140, 55] width 33 height 16
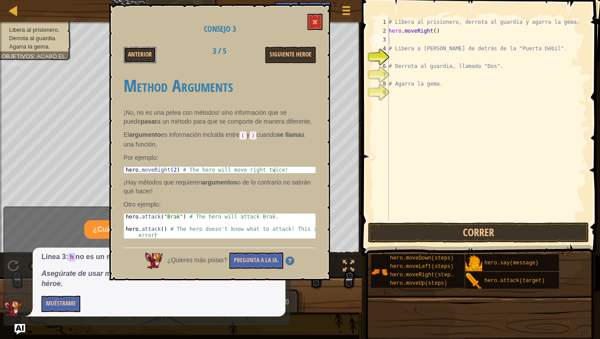
click at [135, 53] on button "Anterior" at bounding box center [140, 55] width 33 height 16
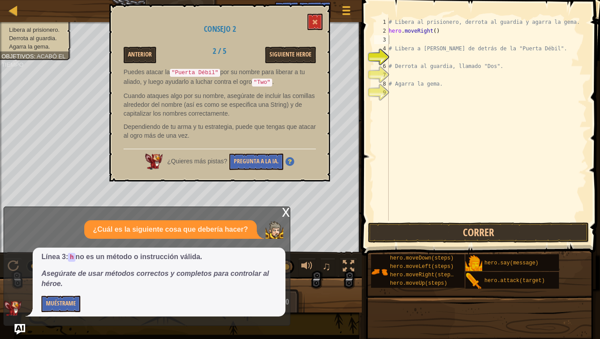
click at [313, 13] on div "Consejo 2 Anterior 2 / 5 Siguiente Heroe Puedes atacar la "Puerta Débil" por su…" at bounding box center [219, 92] width 221 height 177
click at [314, 20] on span at bounding box center [315, 22] width 6 height 6
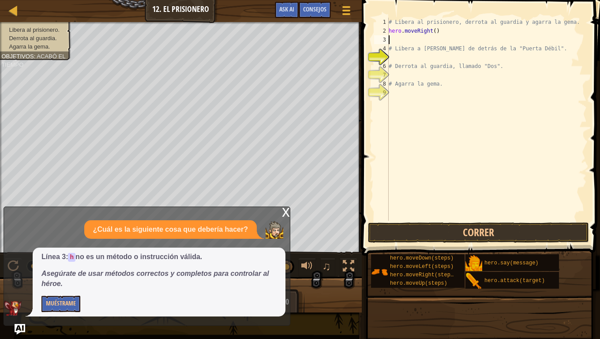
click at [406, 43] on div "# Libera al prisionero, derrota [PERSON_NAME] y agarra la [PERSON_NAME]. hero .…" at bounding box center [487, 128] width 200 height 221
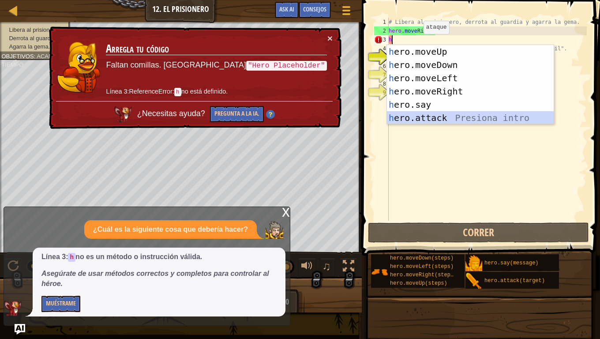
click at [413, 111] on div "h ero.moveUp Presiona intro h ero.moveDown Presiona intro h ero.moveLeft Presio…" at bounding box center [470, 98] width 167 height 106
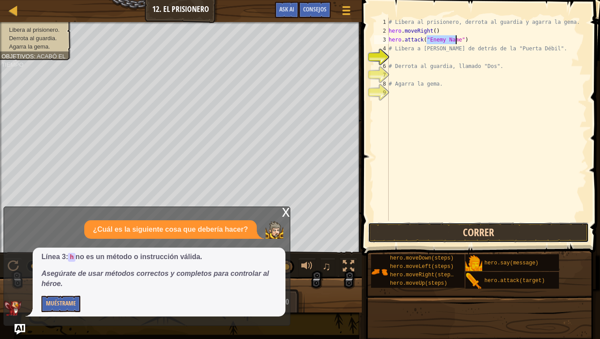
click at [433, 239] on button "Correr" at bounding box center [478, 232] width 221 height 20
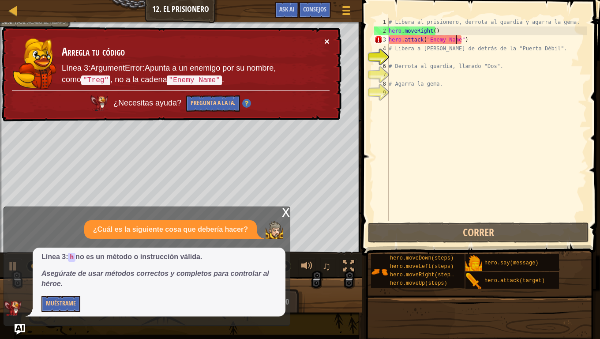
click at [326, 39] on button "×" at bounding box center [326, 41] width 5 height 9
click at [324, 43] on button "×" at bounding box center [326, 41] width 5 height 9
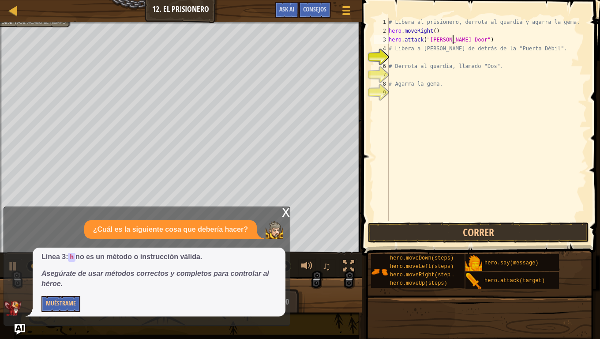
scroll to position [4, 5]
click at [497, 230] on button "Correr" at bounding box center [478, 232] width 221 height 20
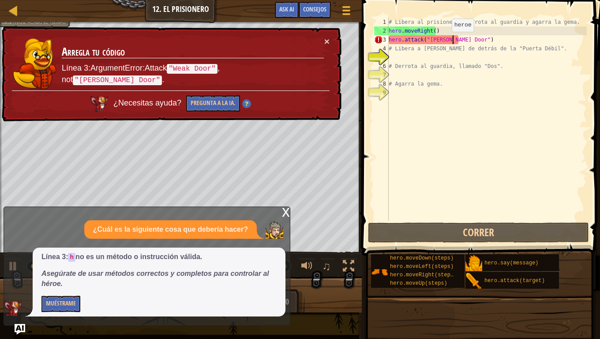
click at [444, 41] on div "# Libera al prisionero, derrota [PERSON_NAME] y agarra la [PERSON_NAME]. hero .…" at bounding box center [487, 128] width 200 height 221
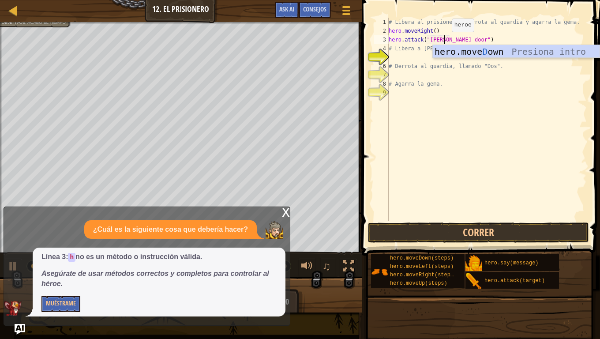
scroll to position [4, 4]
click at [455, 240] on button "Correr" at bounding box center [478, 232] width 221 height 20
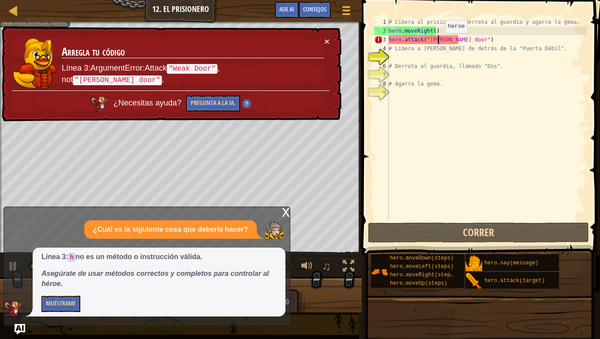
click at [438, 42] on div "# Libera al prisionero, derrota [PERSON_NAME] y agarra la [PERSON_NAME]. hero .…" at bounding box center [487, 128] width 200 height 221
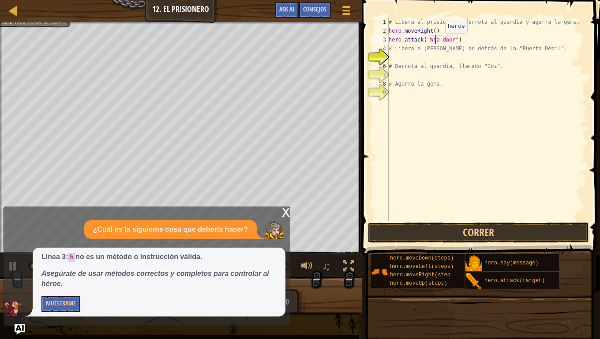
scroll to position [4, 4]
click at [454, 233] on button "Correr" at bounding box center [478, 232] width 221 height 20
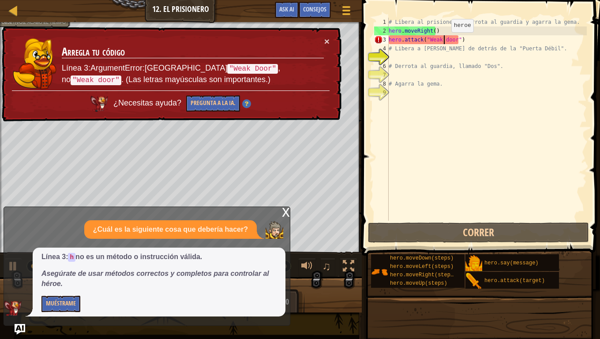
click at [444, 41] on div "# Libera al prisionero, derrota [PERSON_NAME] y agarra la [PERSON_NAME]. hero .…" at bounding box center [487, 128] width 200 height 221
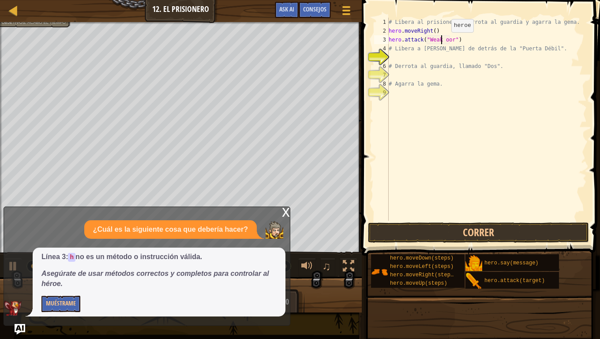
scroll to position [4, 4]
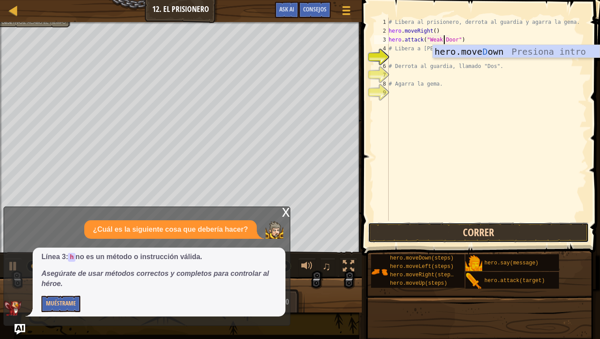
click at [444, 226] on button "Correr" at bounding box center [478, 232] width 221 height 20
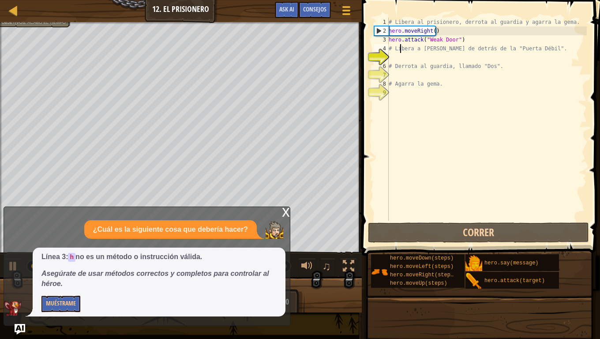
click at [399, 51] on div "# Libera al prisionero, derrota [PERSON_NAME] y agarra la [PERSON_NAME]. hero .…" at bounding box center [487, 128] width 200 height 221
type textarea "# Libera a [PERSON_NAME] de detrás de la "Puerta Débil"."
click at [395, 52] on div "# Libera al prisionero, derrota [PERSON_NAME] y agarra la [PERSON_NAME]. hero .…" at bounding box center [487, 128] width 200 height 221
click at [394, 60] on div "# Libera al prisionero, derrota [PERSON_NAME] y agarra la [PERSON_NAME]. hero .…" at bounding box center [487, 128] width 200 height 221
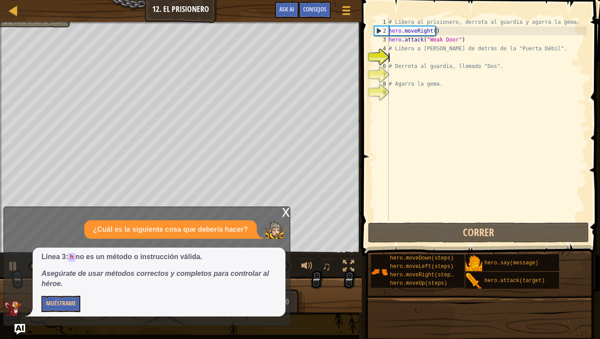
type textarea "h"
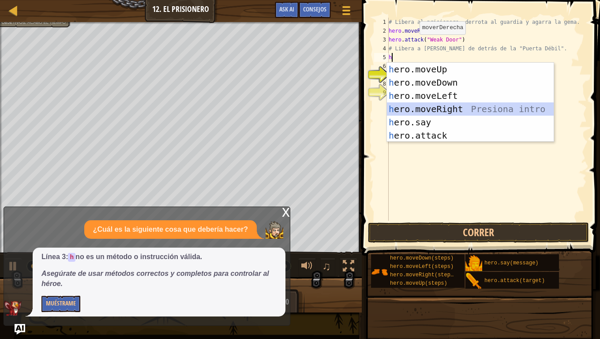
click at [428, 105] on div "h ero.moveUp Presiona intro h ero.moveDown Presiona intro h ero.moveLeft Presio…" at bounding box center [470, 116] width 167 height 106
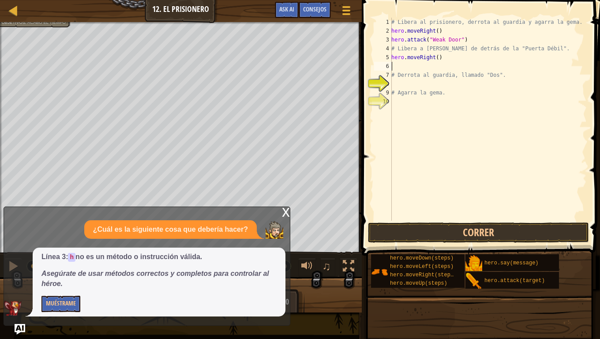
click at [443, 60] on div "# Libera al prisionero, derrota [PERSON_NAME] y agarra la [PERSON_NAME]. hero .…" at bounding box center [488, 128] width 197 height 221
type textarea "hero.moveRight(3)"
click at [520, 225] on button "Correr" at bounding box center [478, 232] width 221 height 20
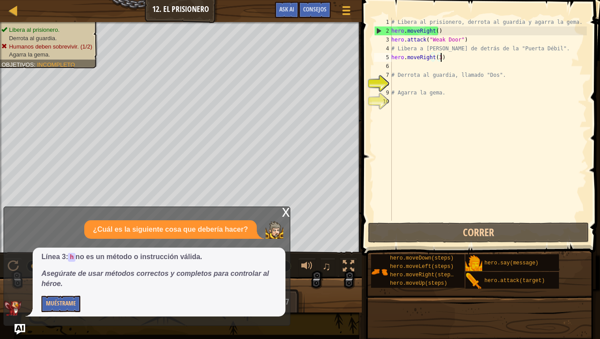
click at [411, 66] on div "# Libera al prisionero, derrota [PERSON_NAME] y agarra la [PERSON_NAME]. hero .…" at bounding box center [488, 128] width 197 height 221
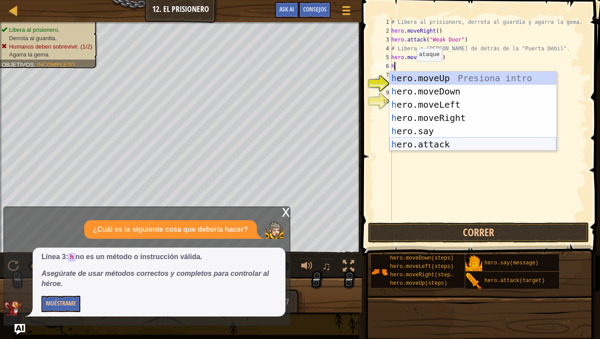
click at [416, 149] on div "h ero.moveUp Presiona intro h ero.moveDown Presiona intro h ero.moveLeft Presio…" at bounding box center [473, 124] width 167 height 106
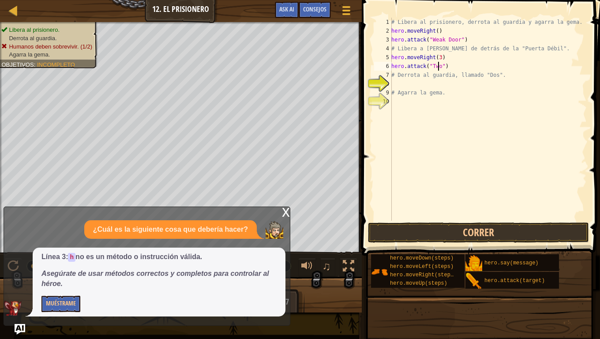
scroll to position [4, 4]
click at [395, 72] on div "# Libera al prisionero, derrota [PERSON_NAME] y agarra la [PERSON_NAME]. hero .…" at bounding box center [488, 128] width 197 height 221
type textarea "# Derrota al guardia, llamado "Dos"."
click at [400, 83] on div "# Libera al prisionero, derrota [PERSON_NAME] y agarra la [PERSON_NAME]. hero .…" at bounding box center [488, 128] width 197 height 221
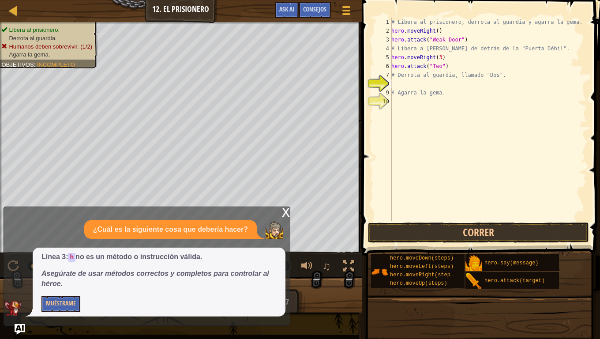
scroll to position [4, 0]
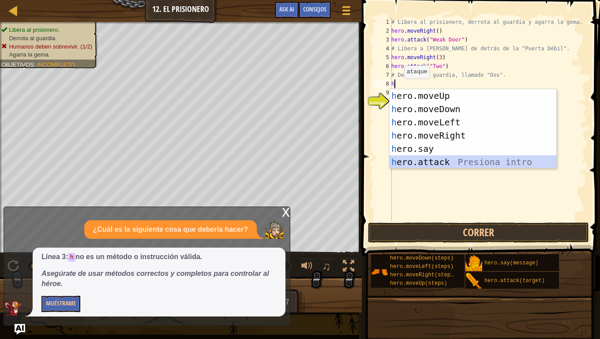
click at [425, 164] on div "h ero.moveUp Presiona intro h ero.moveDown Presiona intro h ero.moveLeft Presio…" at bounding box center [473, 142] width 167 height 106
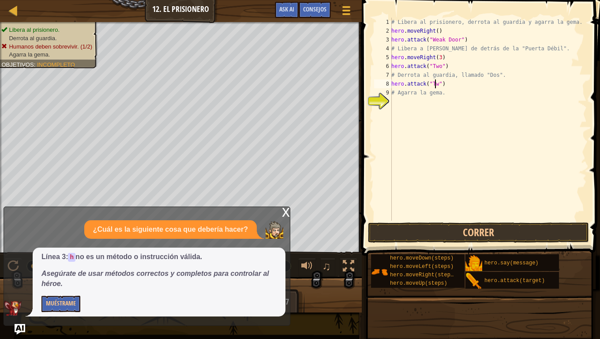
scroll to position [4, 4]
type textarea "hero.attack("Two")"
click at [402, 97] on div "# Libera al prisionero, derrota [PERSON_NAME] y agarra la [PERSON_NAME]. hero .…" at bounding box center [488, 128] width 197 height 221
type textarea "h"
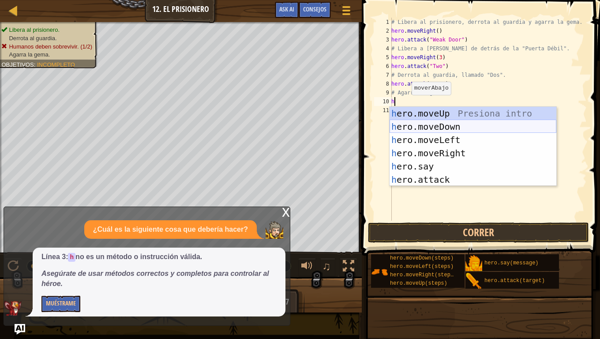
click at [444, 122] on div "h ero.moveUp Presiona intro h ero.moveDown Presiona intro h ero.moveLeft Presio…" at bounding box center [473, 160] width 167 height 106
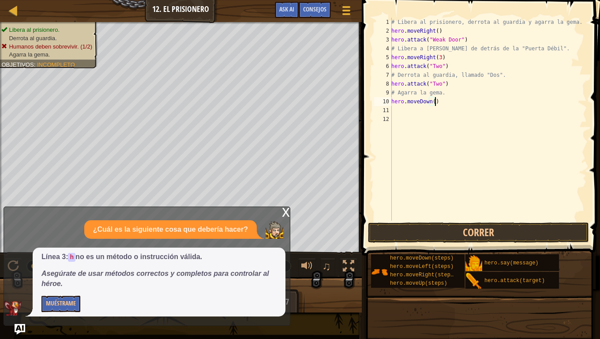
click at [438, 101] on div "# Libera al prisionero, derrota [PERSON_NAME] y agarra la [PERSON_NAME]. hero .…" at bounding box center [488, 128] width 197 height 221
type textarea "hero.moveDown(3)"
click at [523, 232] on button "Correr" at bounding box center [478, 232] width 221 height 20
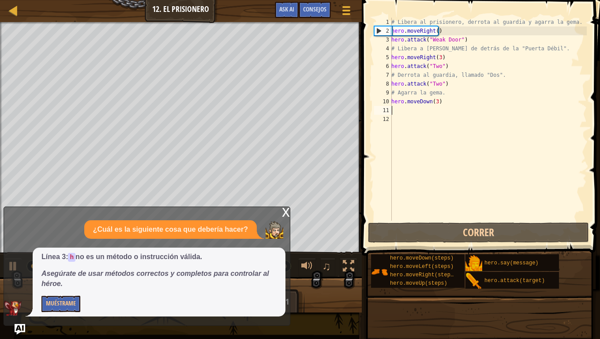
click at [408, 114] on div "# Libera al prisionero, derrota [PERSON_NAME] y agarra la [PERSON_NAME]. hero .…" at bounding box center [488, 128] width 197 height 221
type textarea "h"
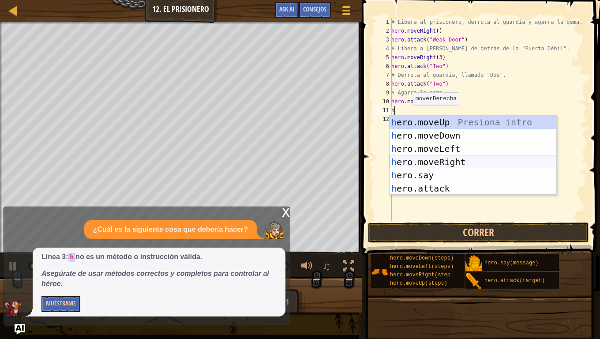
click at [412, 162] on div "h ero.moveUp Presiona intro h ero.moveDown Presiona intro h ero.moveLeft Presio…" at bounding box center [473, 169] width 167 height 106
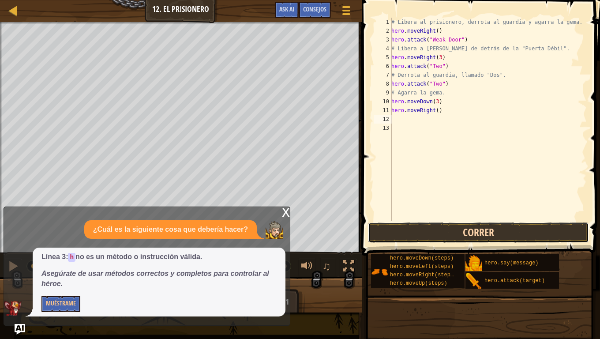
click at [415, 225] on button "Correr" at bounding box center [478, 232] width 221 height 20
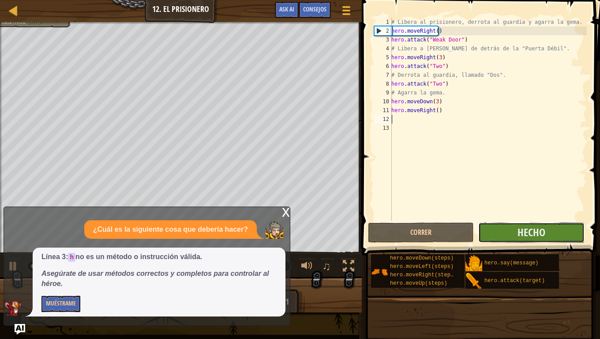
click at [516, 238] on button "Hecho" at bounding box center [531, 232] width 106 height 20
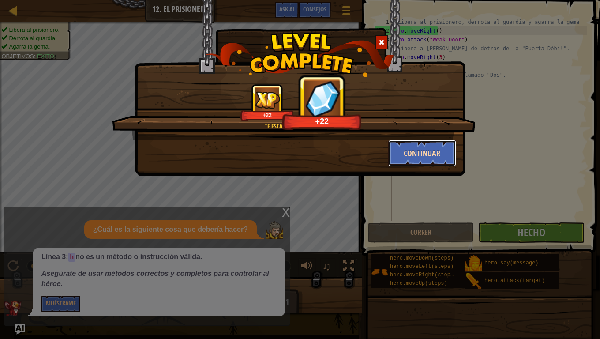
click at [395, 144] on button "Continuar" at bounding box center [422, 153] width 68 height 26
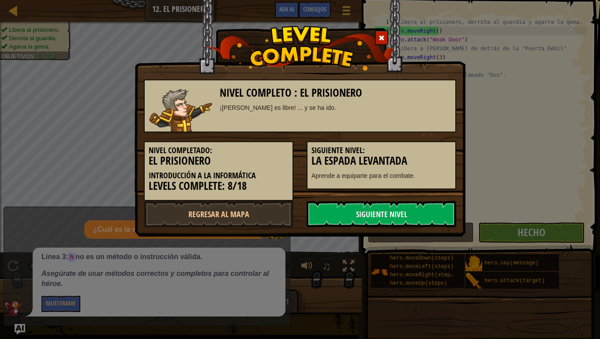
click at [412, 160] on h3 "La espada levantada" at bounding box center [382, 161] width 140 height 12
click at [399, 208] on link "Siguiente nivel" at bounding box center [382, 214] width 150 height 26
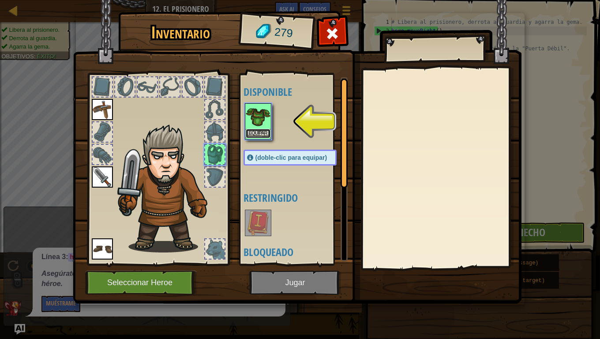
click at [251, 129] on button "Equipar" at bounding box center [258, 133] width 25 height 9
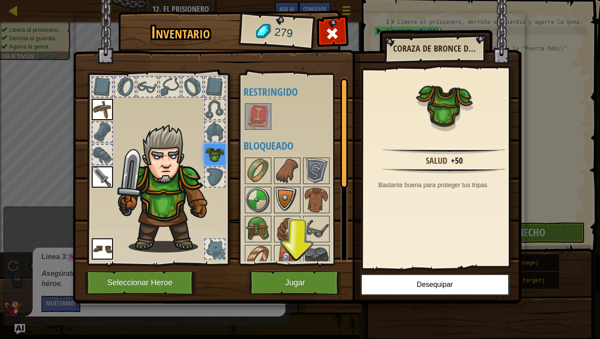
scroll to position [11, 0]
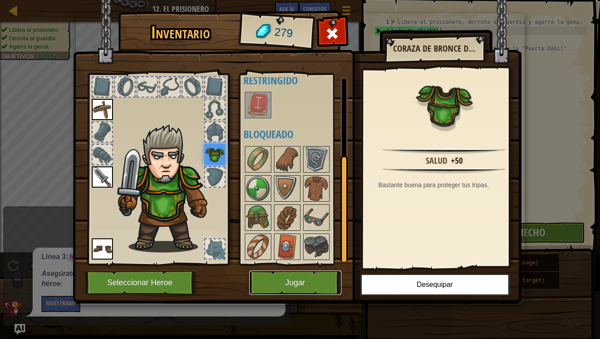
click at [304, 279] on button "Jugar" at bounding box center [295, 283] width 92 height 24
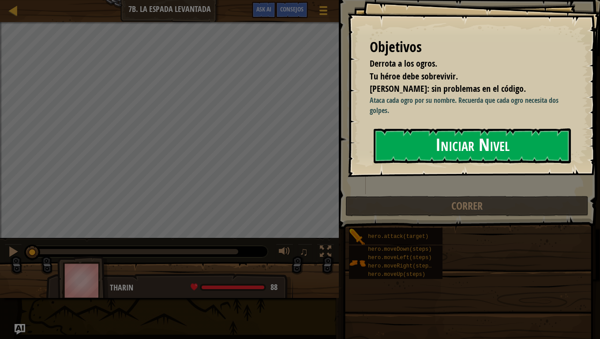
click at [425, 154] on button "Iniciar Nivel" at bounding box center [472, 145] width 197 height 35
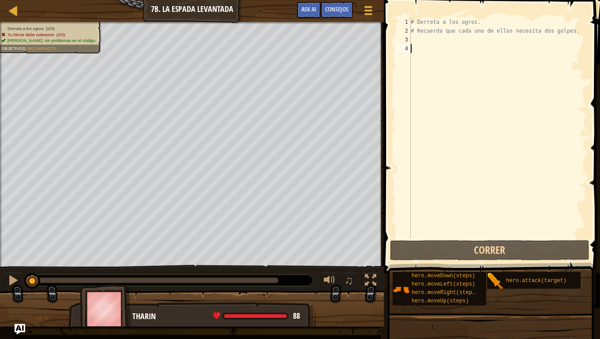
click at [412, 34] on div "# Derrota a los ogros. # Recuerda que cada uno de ellos necesita dos golpes." at bounding box center [498, 137] width 178 height 238
type textarea "# Recuerda que cada uno de ellos necesita dos golpes."
click at [417, 42] on div "# Derrota a los ogros. # Recuerda que cada uno de ellos necesita dos golpes." at bounding box center [498, 137] width 178 height 238
type textarea "h"
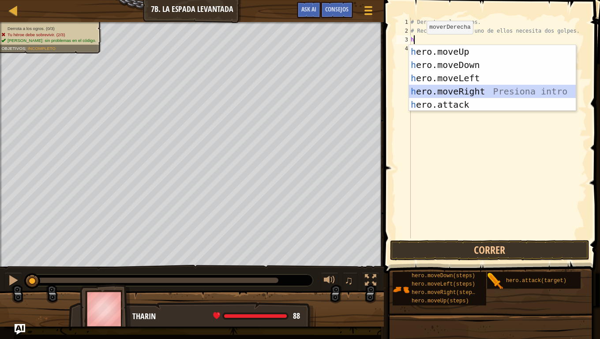
click at [459, 90] on div "h ero.moveUp Presiona intro h ero.moveDown Presiona intro h ero.moveLeft Presio…" at bounding box center [492, 91] width 167 height 93
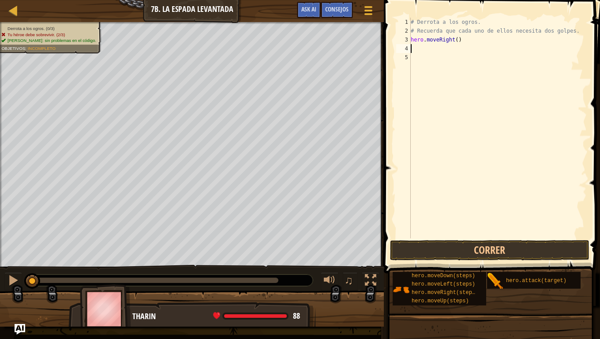
click at [441, 48] on div "# Derrota a los ogros. # Recuerda que cada uno de ellos necesita dos golpes. he…" at bounding box center [498, 137] width 178 height 238
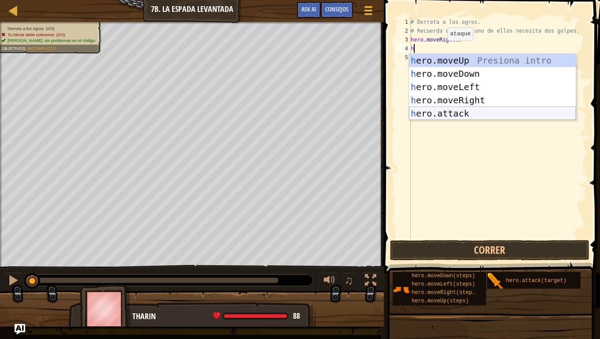
click at [444, 107] on div "h ero.moveUp Presiona intro h ero.moveDown Presiona intro h ero.moveLeft Presio…" at bounding box center [492, 100] width 167 height 93
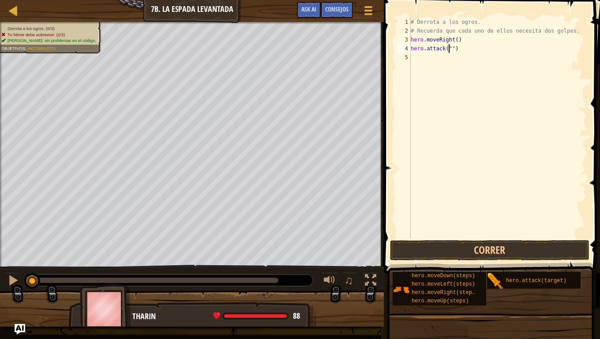
scroll to position [4, 4]
type textarea "hero.attack("Rig")"
click at [416, 53] on div "# Derrota a los ogros. # Recuerda que cada uno de ellos necesita dos golpes. he…" at bounding box center [498, 137] width 178 height 238
click at [416, 57] on div "# Derrota a los ogros. # Recuerda que cada uno de ellos necesita dos golpes. he…" at bounding box center [498, 137] width 178 height 238
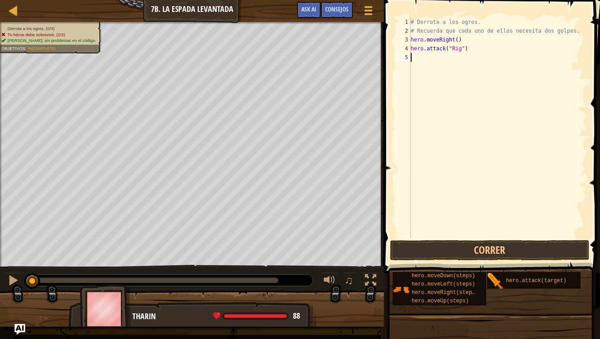
scroll to position [4, 0]
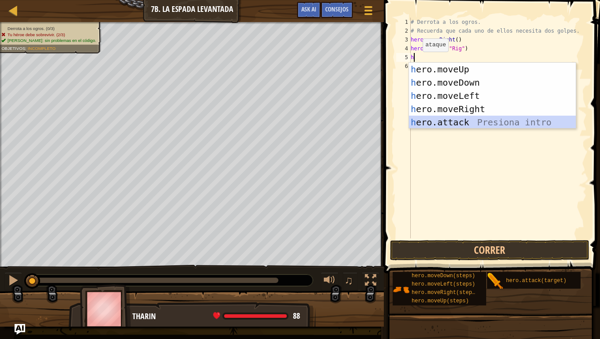
click at [432, 126] on div "h ero.moveUp Presiona intro h ero.moveDown Presiona intro h ero.moveLeft Presio…" at bounding box center [492, 109] width 167 height 93
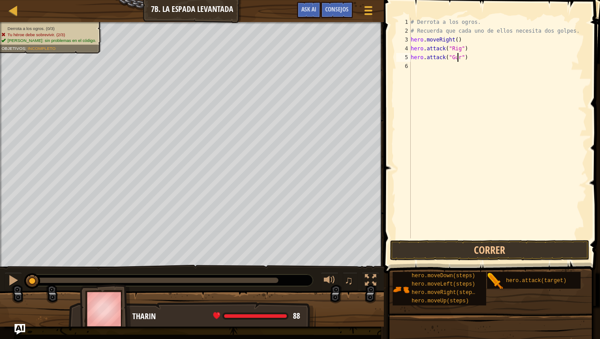
scroll to position [4, 4]
type textarea "hero.attack("Gurt")"
click at [422, 63] on div "# Derrota a los ogros. # Recuerda que cada uno de ellos necesita dos golpes. he…" at bounding box center [498, 137] width 178 height 238
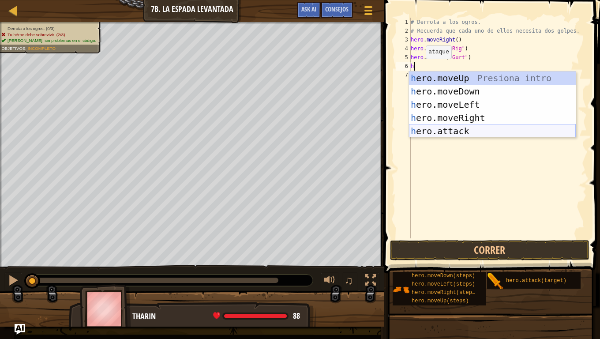
click at [444, 132] on div "h ero.moveUp Presiona intro h ero.moveDown Presiona intro h ero.moveLeft Presio…" at bounding box center [492, 117] width 167 height 93
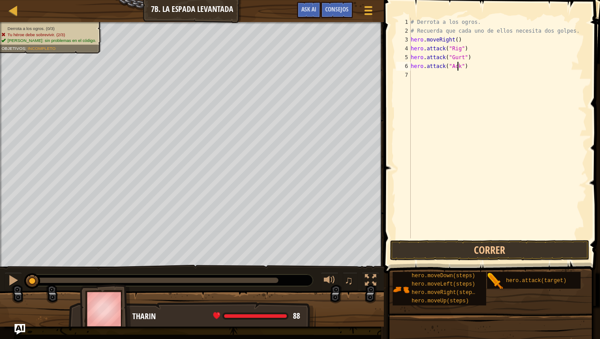
scroll to position [4, 4]
click at [493, 246] on button "Correr" at bounding box center [489, 250] width 199 height 20
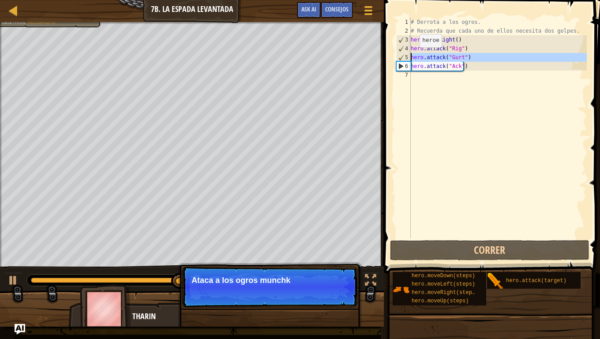
click at [410, 56] on div "5" at bounding box center [404, 57] width 14 height 9
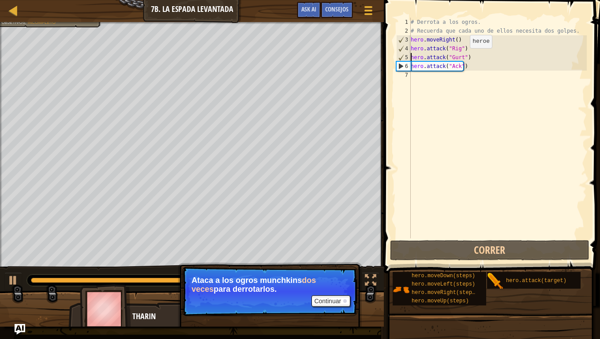
click at [462, 57] on div "# Derrota a los ogros. # Recuerda que cada uno de ellos necesita dos golpes. he…" at bounding box center [498, 137] width 178 height 238
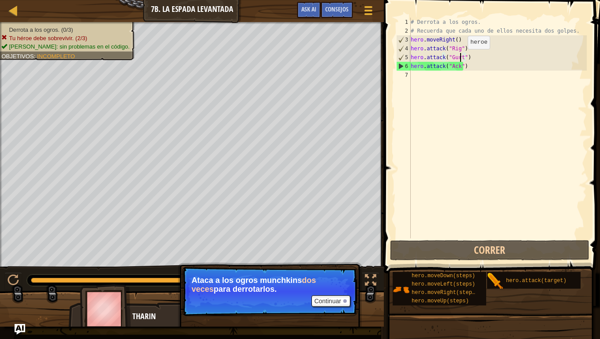
click at [460, 58] on div "# Derrota a los ogros. # Recuerda que cada uno de ellos necesita dos golpes. he…" at bounding box center [498, 137] width 178 height 238
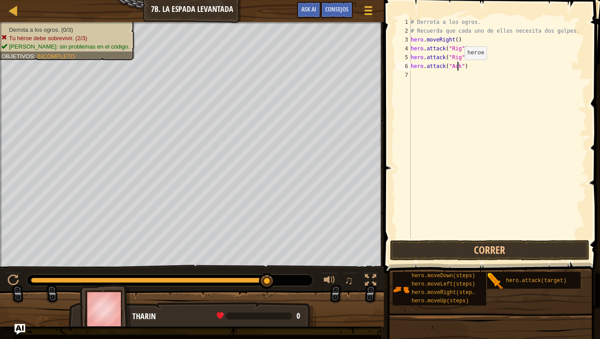
click at [457, 68] on div "# Derrota a los ogros. # Recuerda que cada uno de ellos necesita dos golpes. he…" at bounding box center [498, 137] width 178 height 238
type textarea "hero.attack("Gurt")"
click at [422, 79] on div "# Derrota a los ogros. # Recuerda que cada uno de ellos necesita dos golpes. he…" at bounding box center [498, 137] width 178 height 238
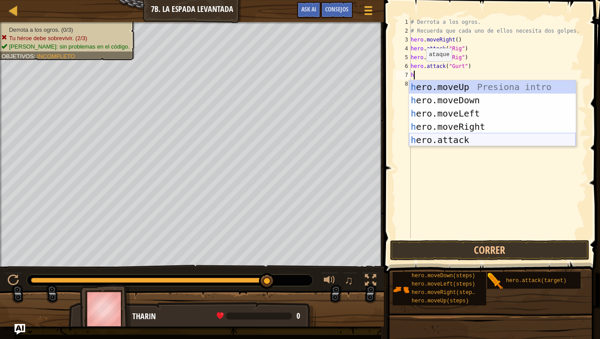
click at [441, 139] on div "h ero.moveUp Presiona intro h ero.moveDown Presiona intro h ero.moveLeft Presio…" at bounding box center [492, 126] width 167 height 93
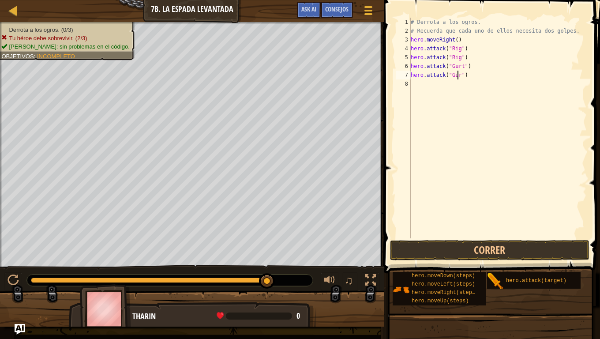
scroll to position [4, 4]
type textarea "hero.attack("Gurt")"
click at [420, 88] on div "# Derrota a los ogros. # Recuerda que cada uno de ellos necesita dos golpes. he…" at bounding box center [498, 137] width 178 height 238
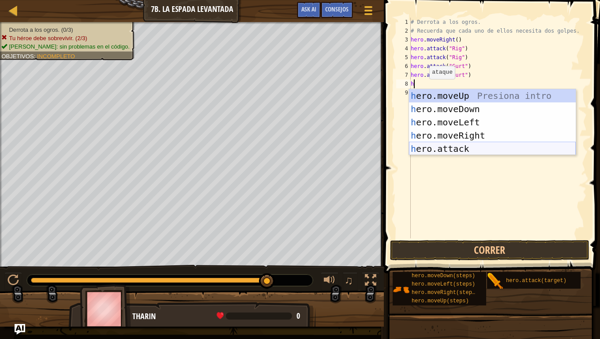
click at [432, 153] on div "h ero.moveUp Presiona intro h ero.moveDown Presiona intro h ero.moveLeft Presio…" at bounding box center [492, 135] width 167 height 93
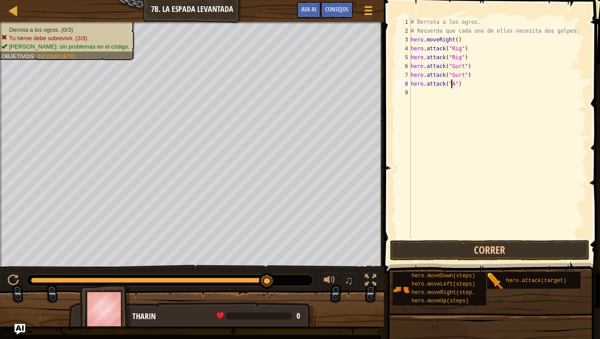
scroll to position [4, 4]
type textarea "hero.attack("ACK")"
click at [455, 97] on div "# Derrota a los ogros. # Recuerda que cada uno de ellos necesita dos golpes. he…" at bounding box center [498, 137] width 178 height 238
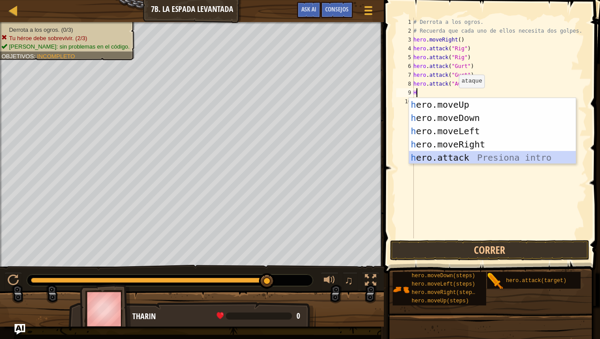
click at [473, 154] on div "h ero.moveUp Presiona intro h ero.moveDown Presiona intro h ero.moveLeft Presio…" at bounding box center [492, 144] width 167 height 93
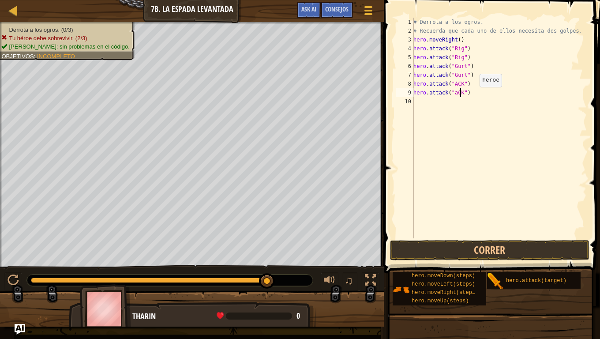
scroll to position [4, 4]
type textarea "hero.attack("aCK")"
click at [466, 242] on button "Correr" at bounding box center [489, 250] width 199 height 20
